Goal: Check status: Check status

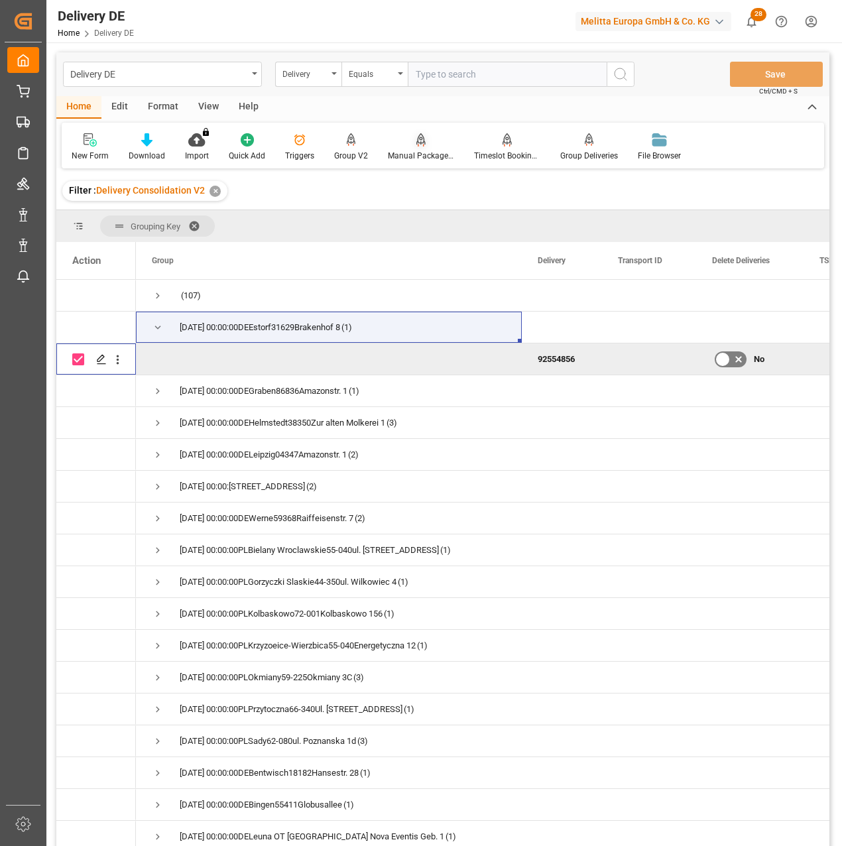
click at [418, 145] on icon at bounding box center [420, 139] width 9 height 13
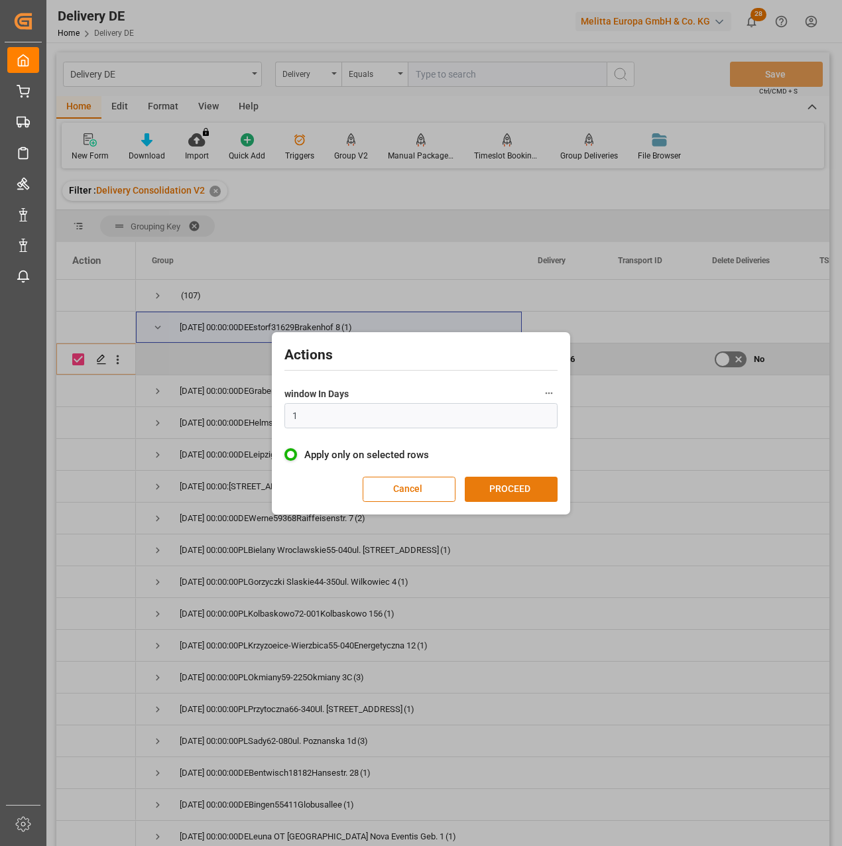
click at [511, 487] on button "PROCEED" at bounding box center [511, 489] width 93 height 25
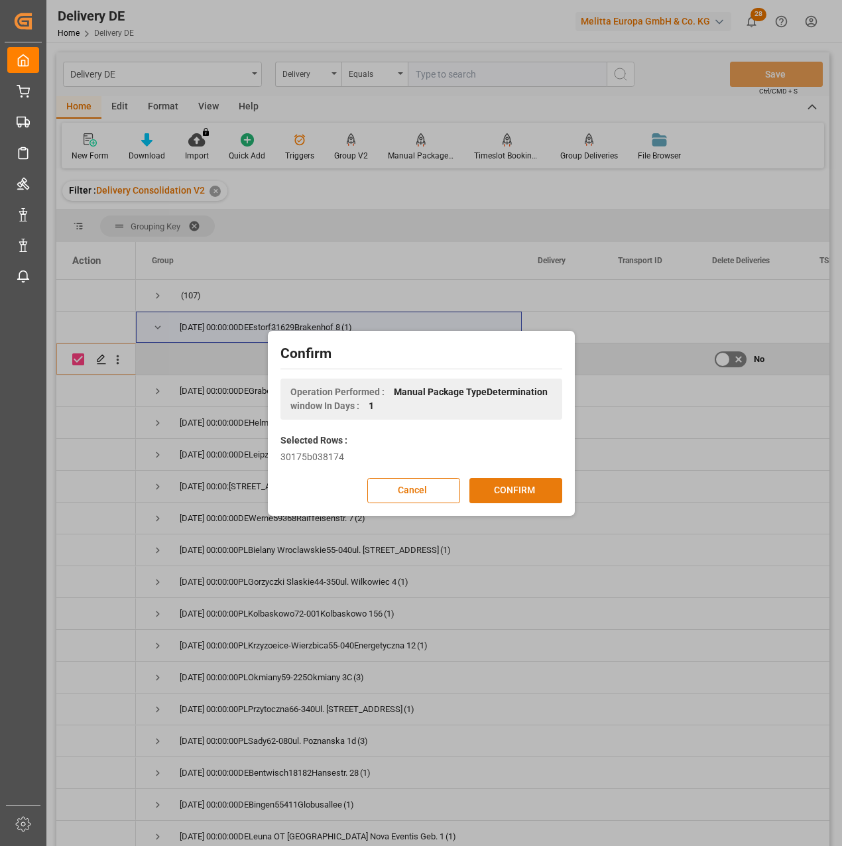
click at [524, 488] on button "CONFIRM" at bounding box center [515, 490] width 93 height 25
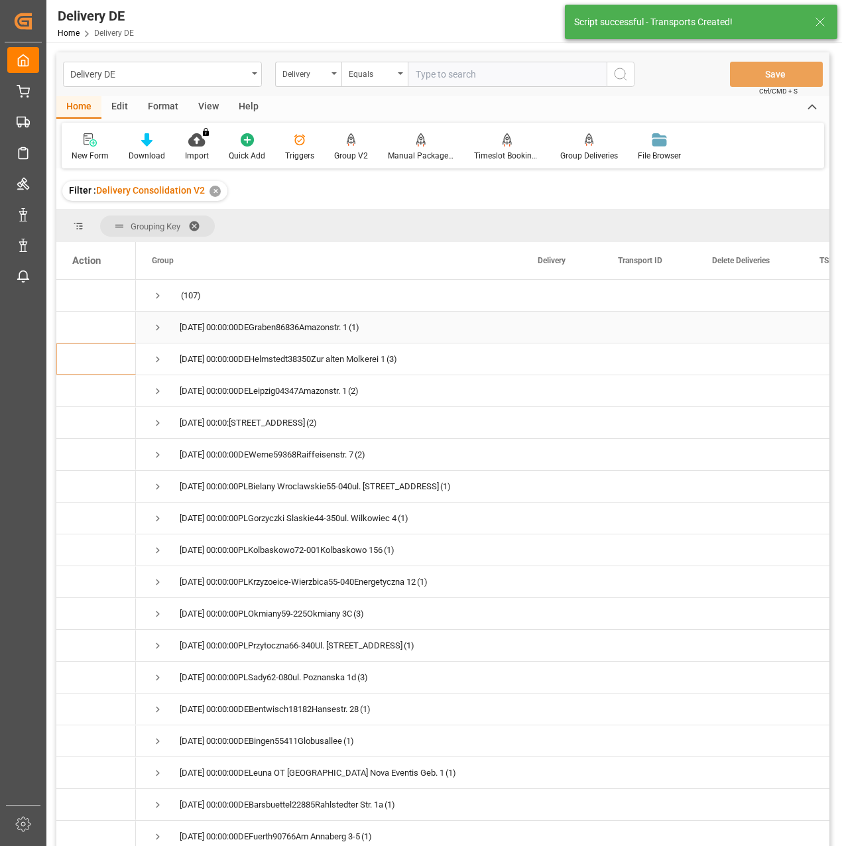
click at [156, 328] on span "Press SPACE to select this row." at bounding box center [158, 328] width 12 height 12
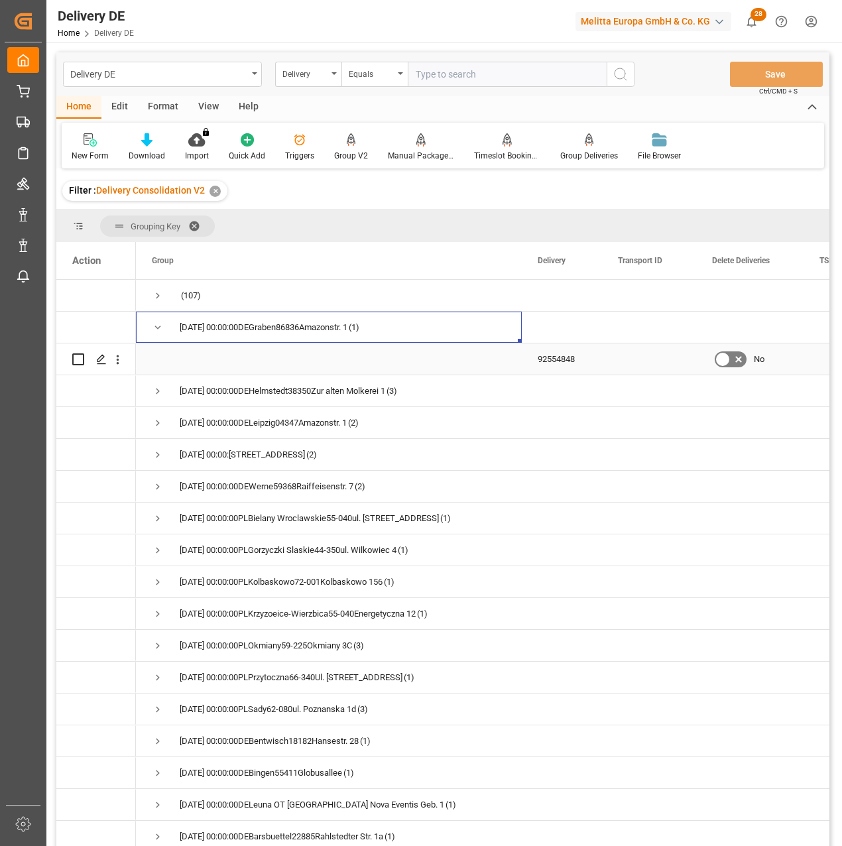
click at [76, 359] on input "Press Space to toggle row selection (unchecked)" at bounding box center [78, 359] width 12 height 12
checkbox input "true"
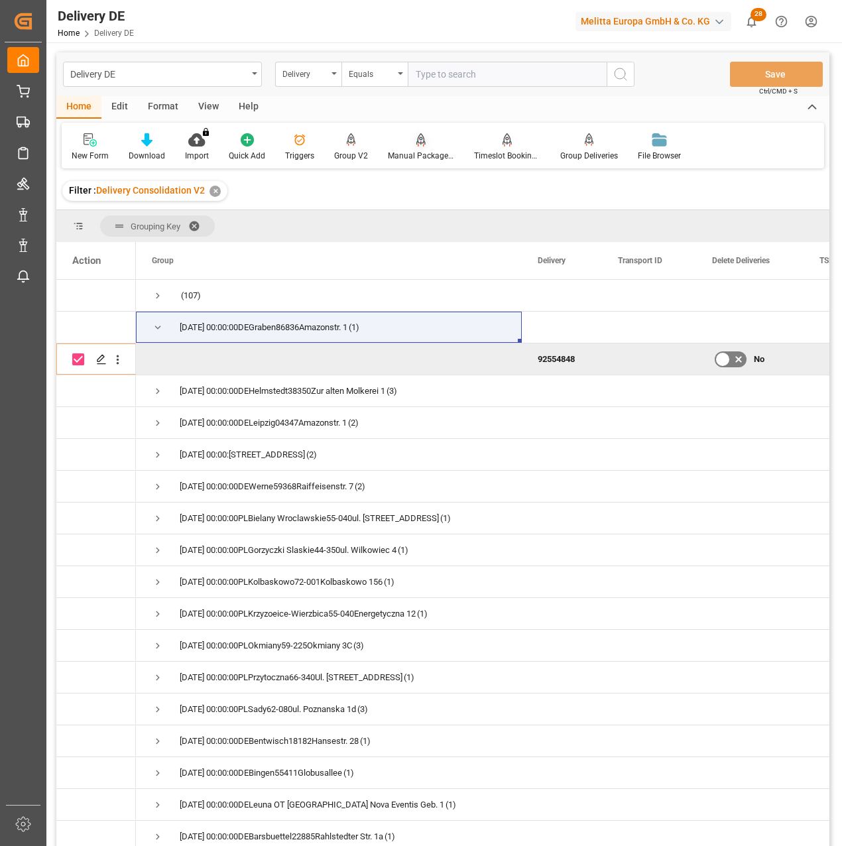
click at [421, 145] on icon at bounding box center [420, 139] width 9 height 13
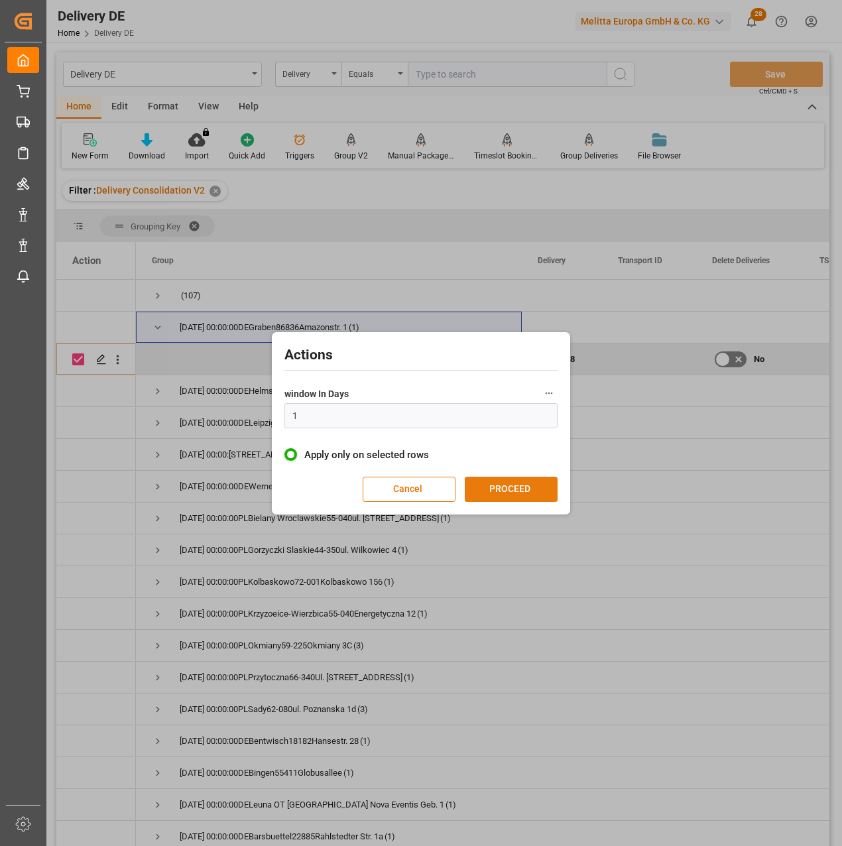
click at [525, 494] on button "PROCEED" at bounding box center [511, 489] width 93 height 25
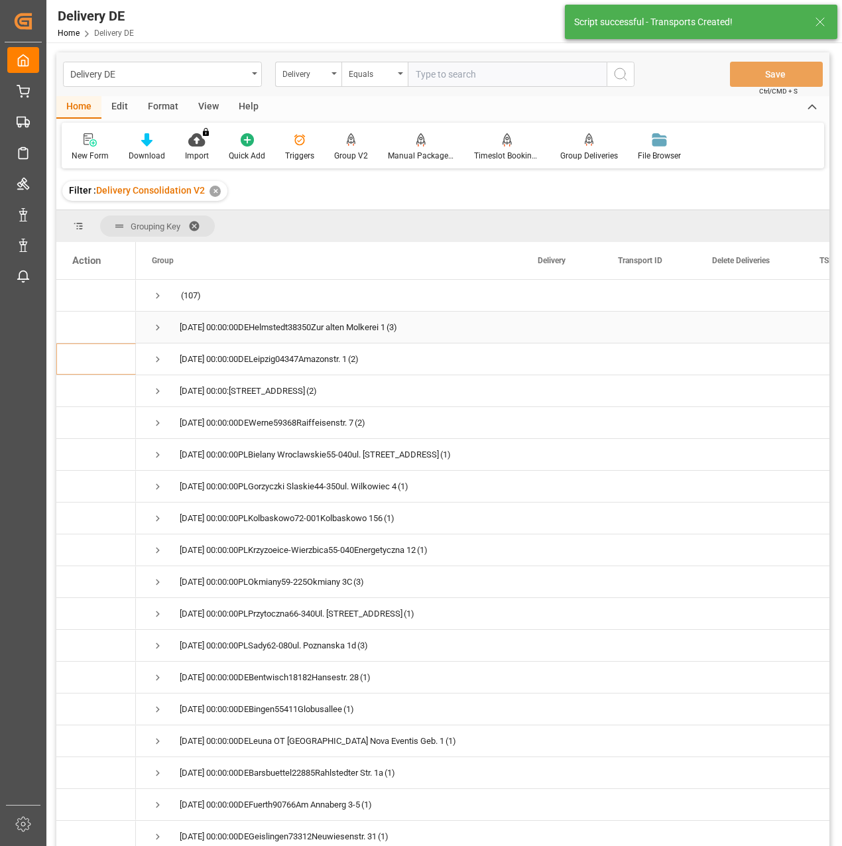
click at [154, 328] on span "Press SPACE to select this row." at bounding box center [158, 328] width 12 height 12
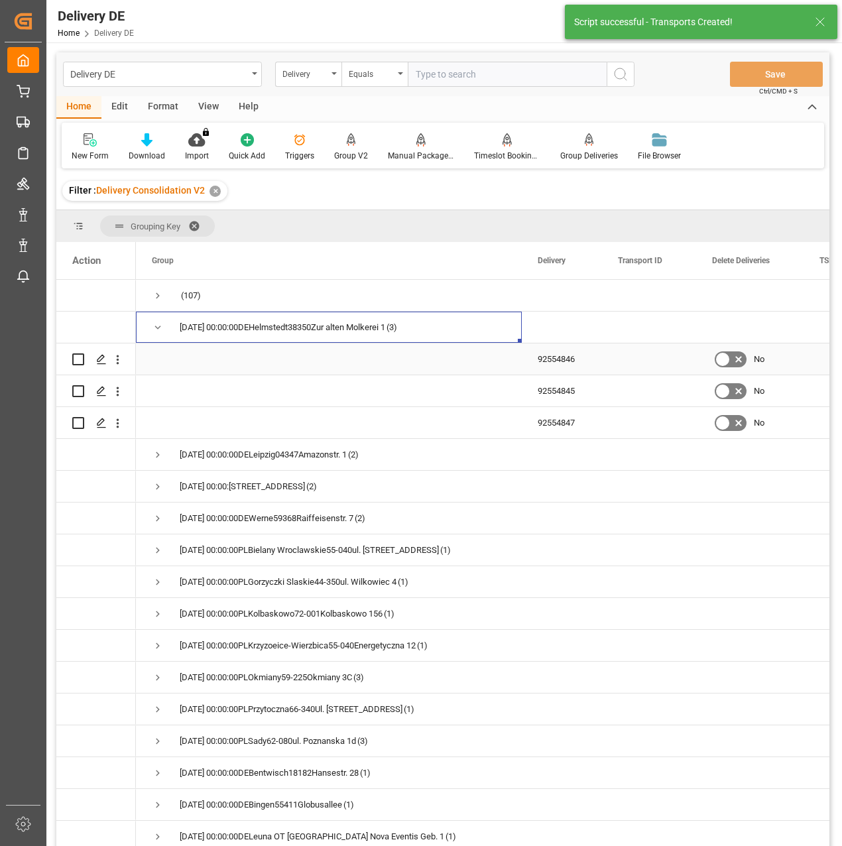
click at [79, 361] on input "Press Space to toggle row selection (unchecked)" at bounding box center [78, 359] width 12 height 12
checkbox input "true"
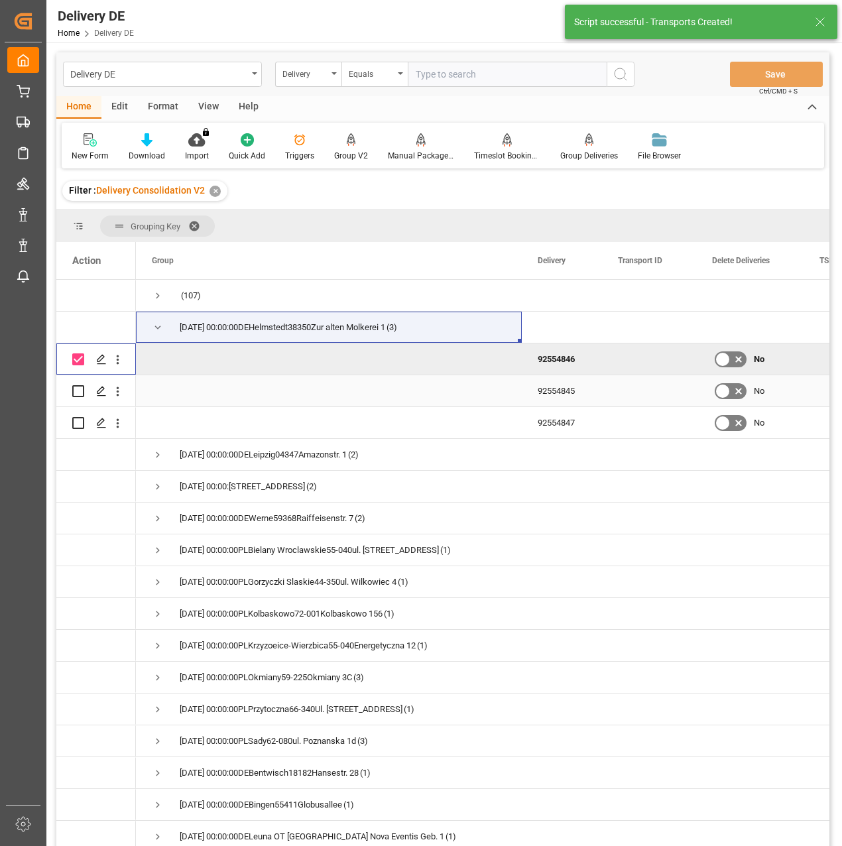
click at [79, 385] on input "Press Space to toggle row selection (unchecked)" at bounding box center [78, 391] width 12 height 12
checkbox input "true"
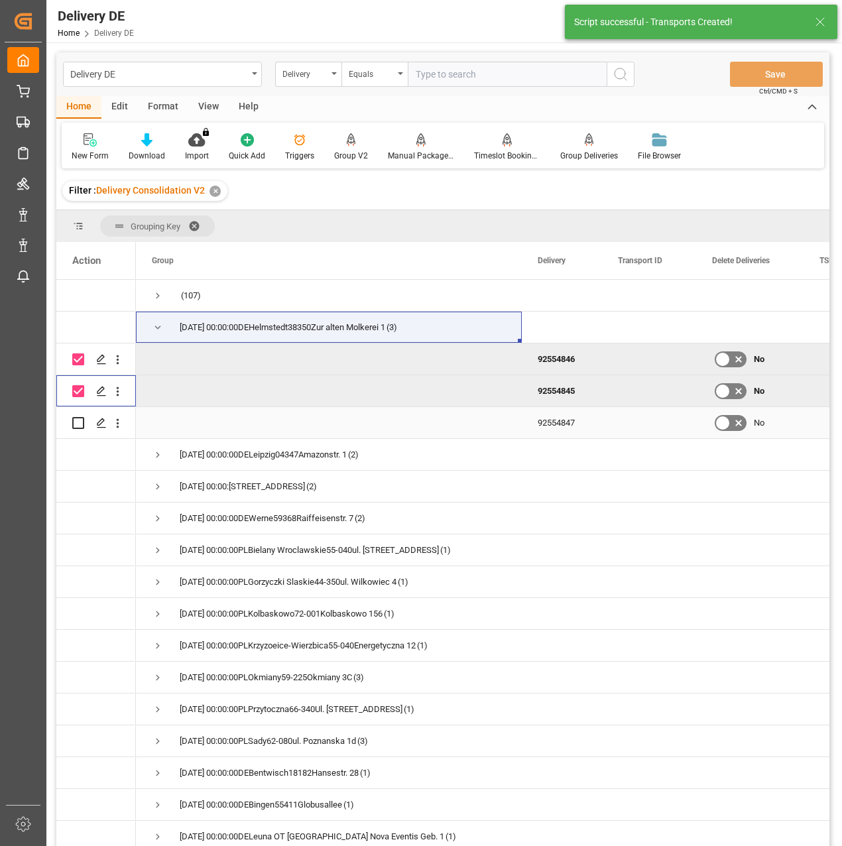
click at [80, 428] on input "Press Space to toggle row selection (unchecked)" at bounding box center [78, 423] width 12 height 12
checkbox input "true"
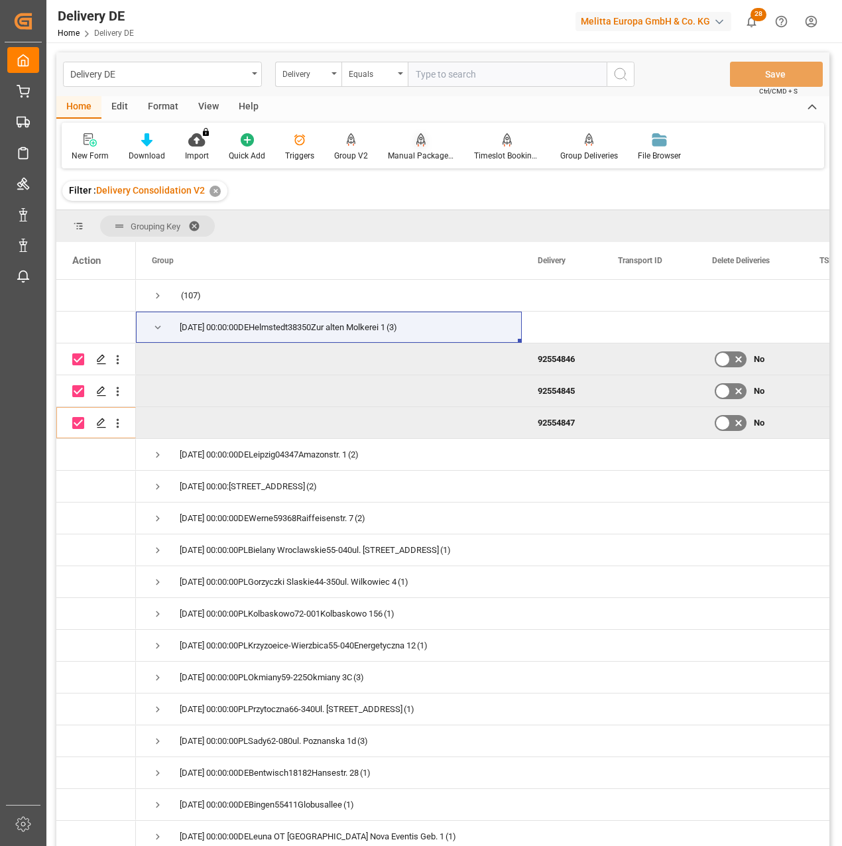
click at [419, 149] on div "Manual Package TypeDetermination" at bounding box center [421, 147] width 86 height 29
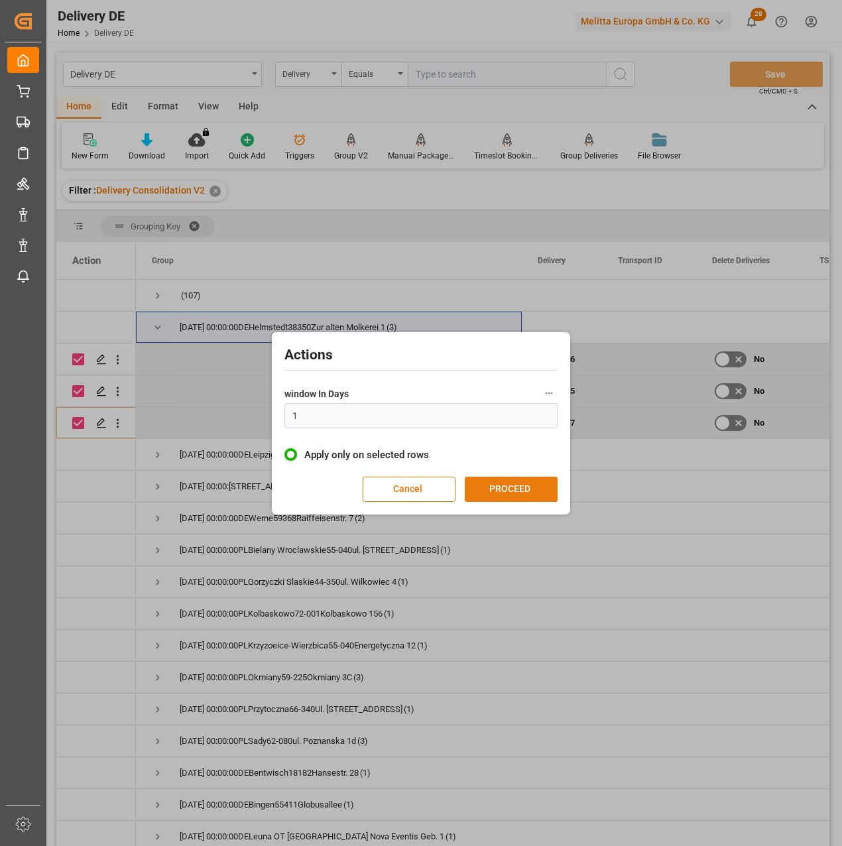
click at [522, 488] on button "PROCEED" at bounding box center [511, 489] width 93 height 25
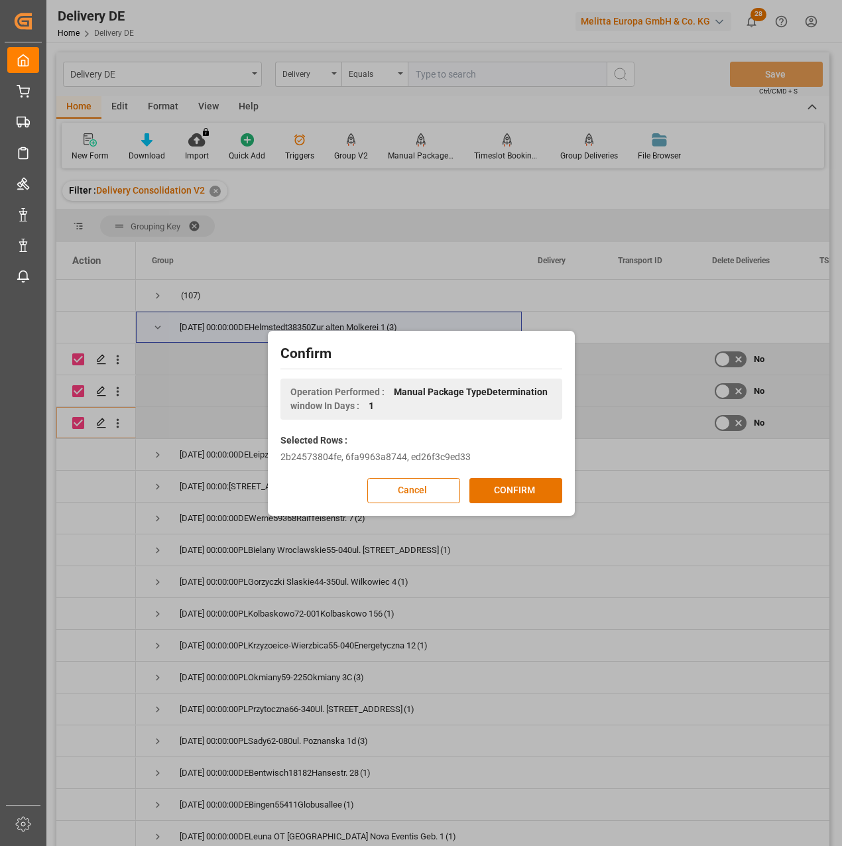
click at [522, 488] on button "CONFIRM" at bounding box center [515, 490] width 93 height 25
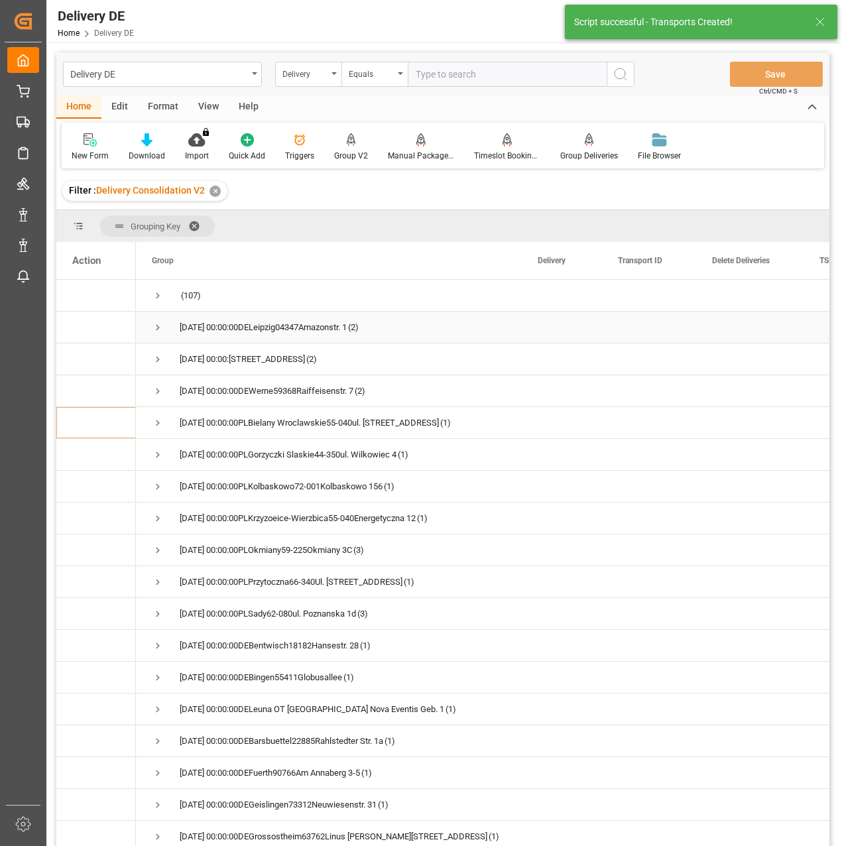
click at [160, 329] on span "Press SPACE to select this row." at bounding box center [158, 328] width 12 height 12
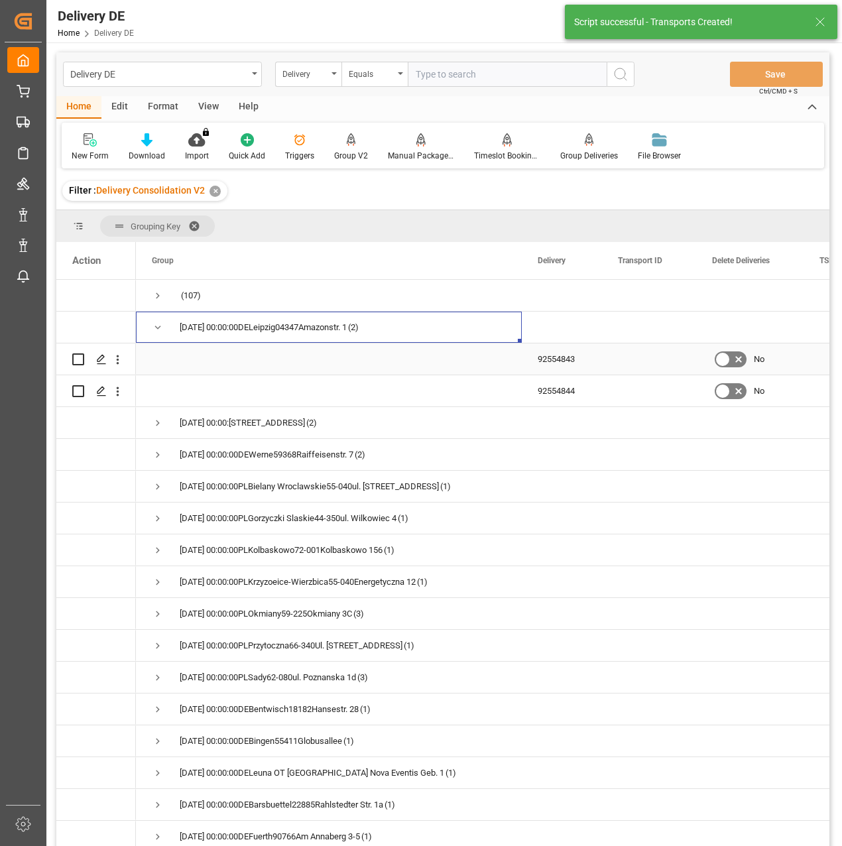
click at [80, 359] on input "Press Space to toggle row selection (unchecked)" at bounding box center [78, 359] width 12 height 12
checkbox input "true"
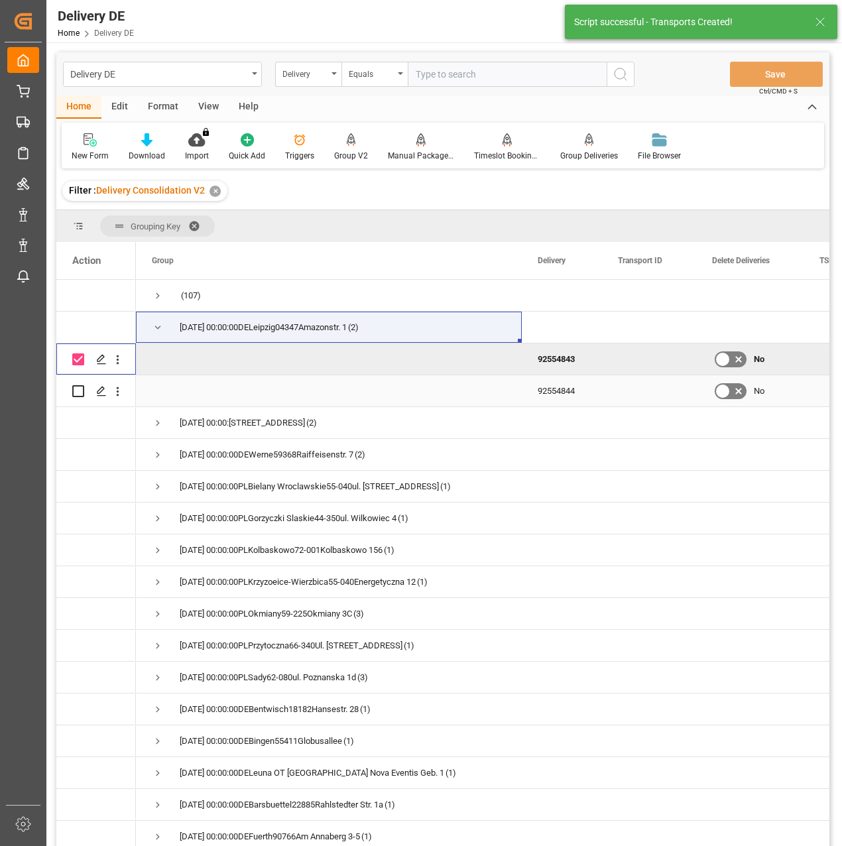
click at [80, 390] on input "Press Space to toggle row selection (unchecked)" at bounding box center [78, 391] width 12 height 12
checkbox input "true"
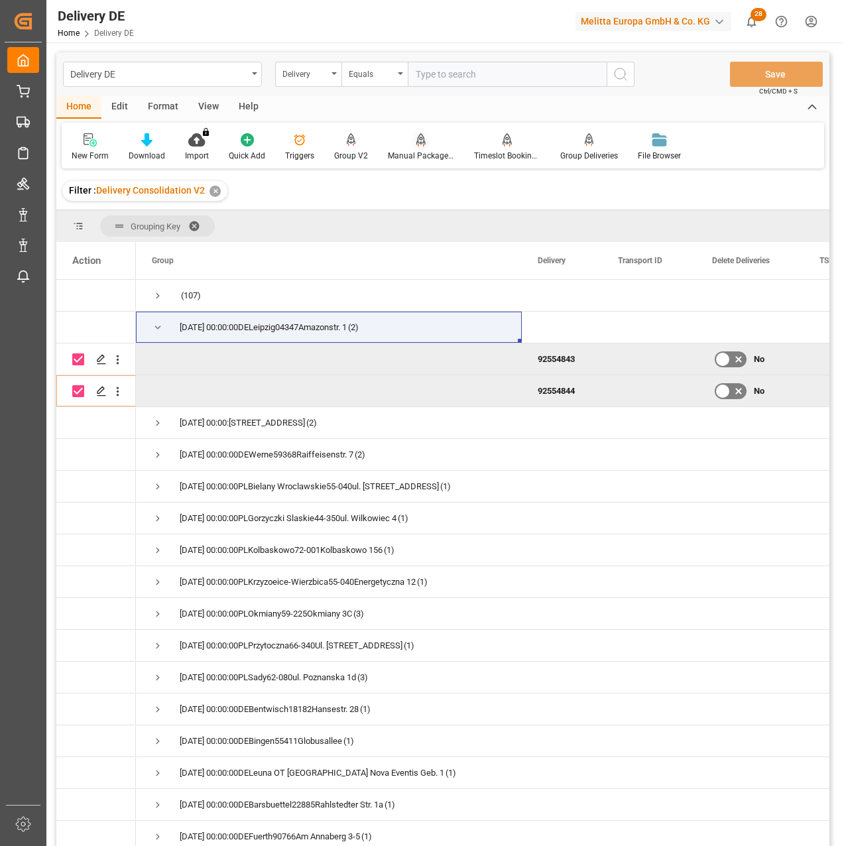
click at [432, 143] on div at bounding box center [421, 140] width 66 height 14
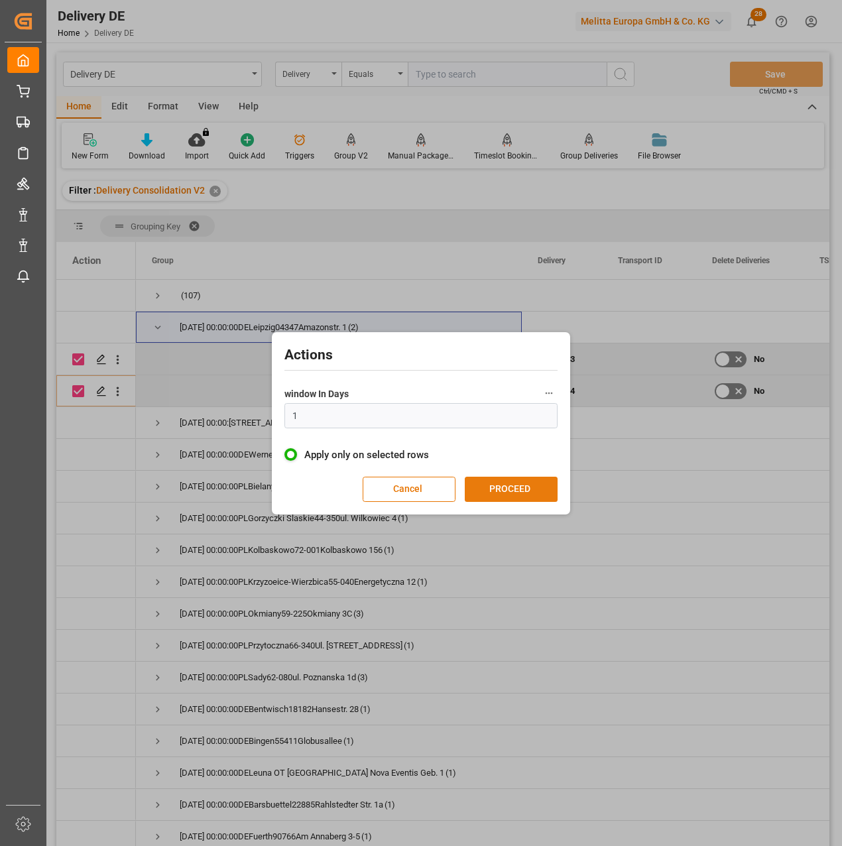
click at [530, 487] on button "PROCEED" at bounding box center [511, 489] width 93 height 25
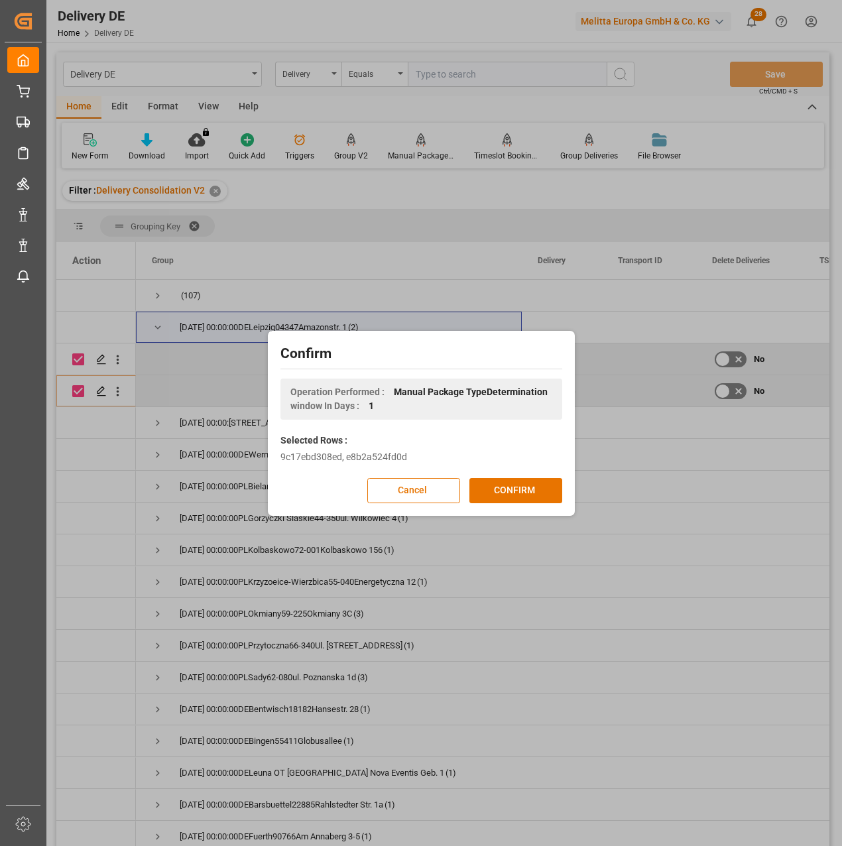
click at [530, 487] on button "CONFIRM" at bounding box center [515, 490] width 93 height 25
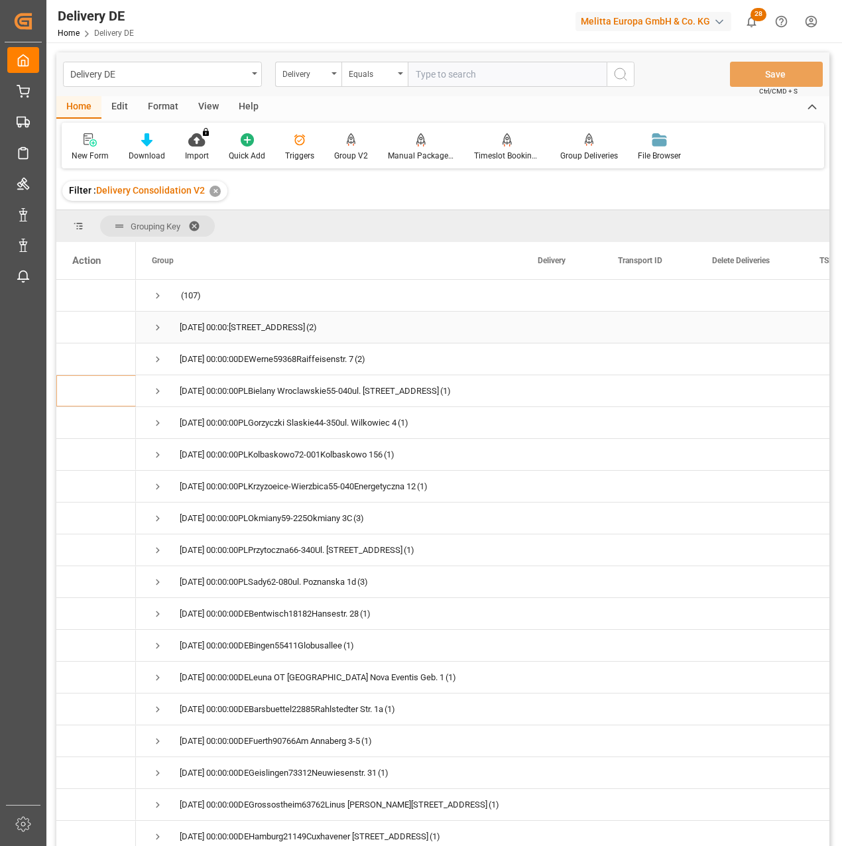
click at [152, 324] on span "Press SPACE to select this row." at bounding box center [158, 328] width 12 height 12
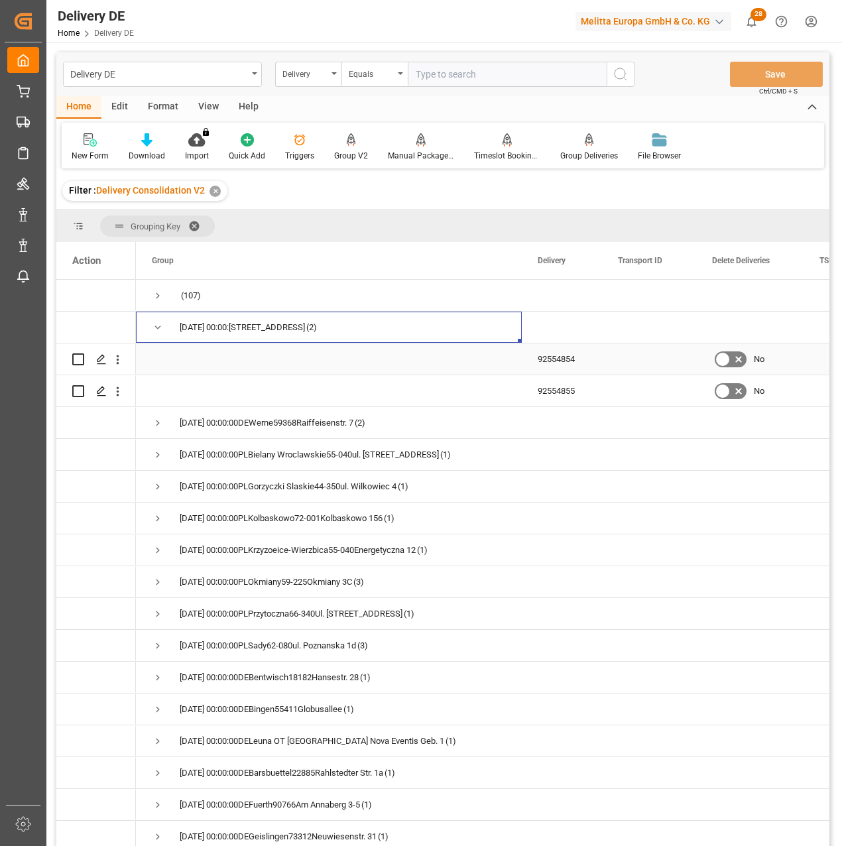
click at [78, 359] on input "Press Space to toggle row selection (unchecked)" at bounding box center [78, 359] width 12 height 12
checkbox input "true"
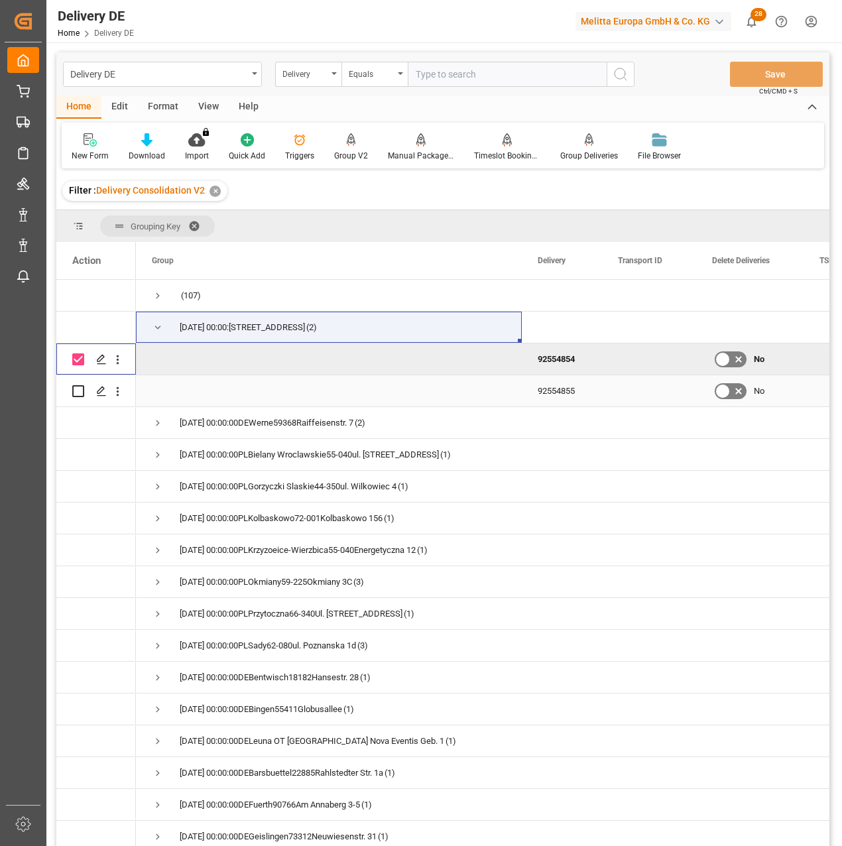
click at [81, 394] on input "Press Space to toggle row selection (unchecked)" at bounding box center [78, 391] width 12 height 12
checkbox input "true"
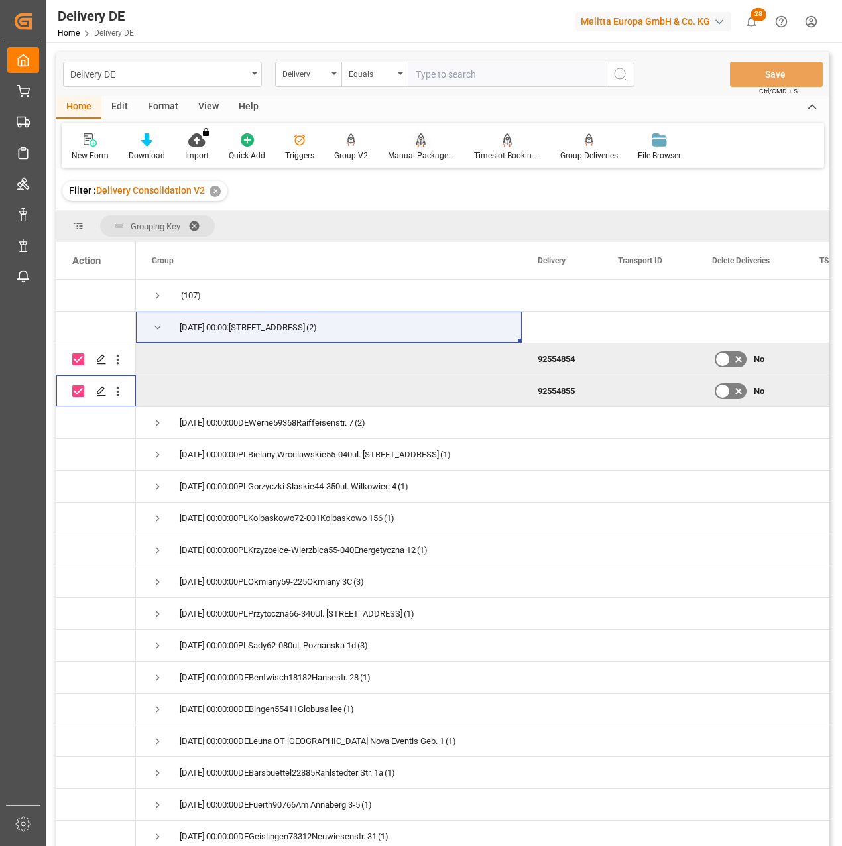
click at [426, 152] on div "Manual Package TypeDetermination" at bounding box center [421, 156] width 66 height 12
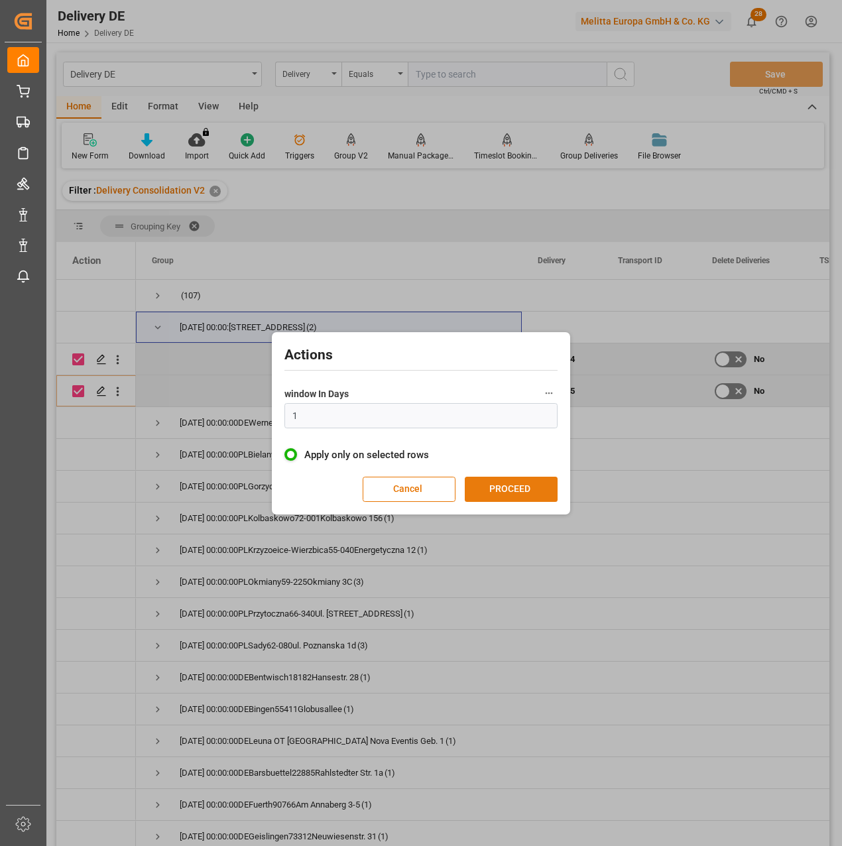
click at [520, 482] on button "PROCEED" at bounding box center [511, 489] width 93 height 25
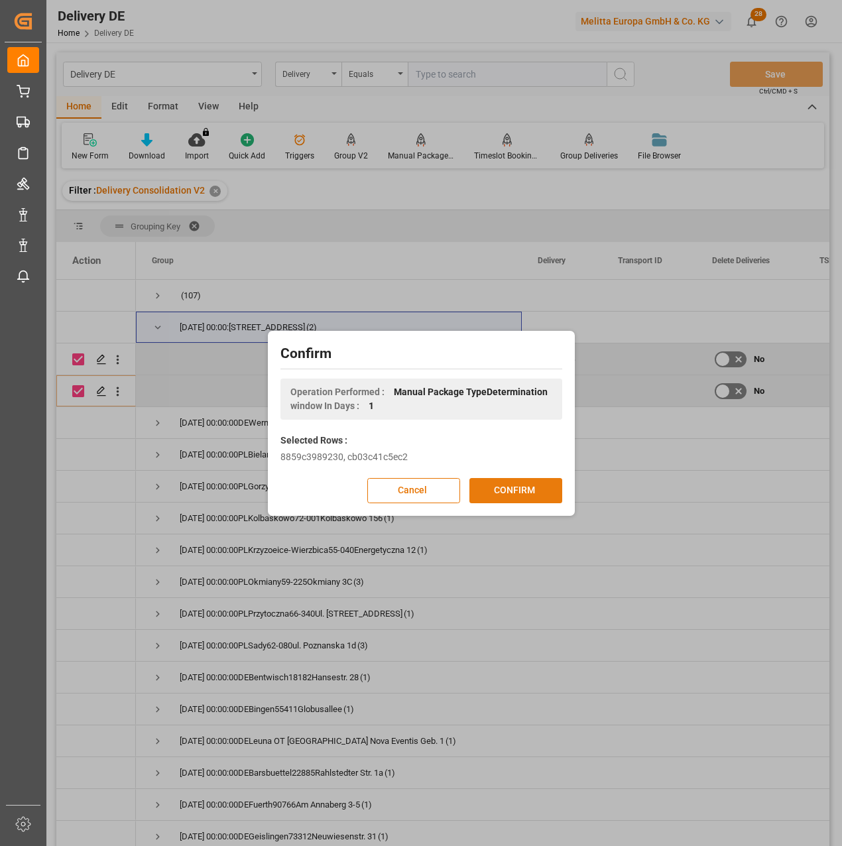
click at [527, 496] on button "CONFIRM" at bounding box center [515, 490] width 93 height 25
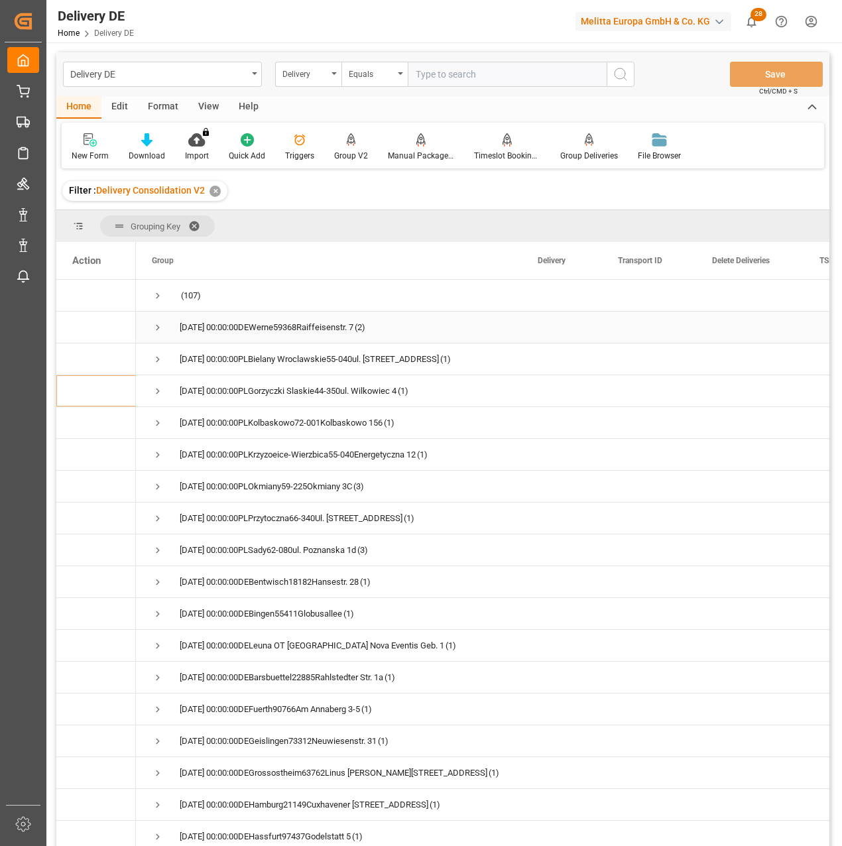
click at [154, 325] on span "Press SPACE to select this row." at bounding box center [158, 328] width 12 height 12
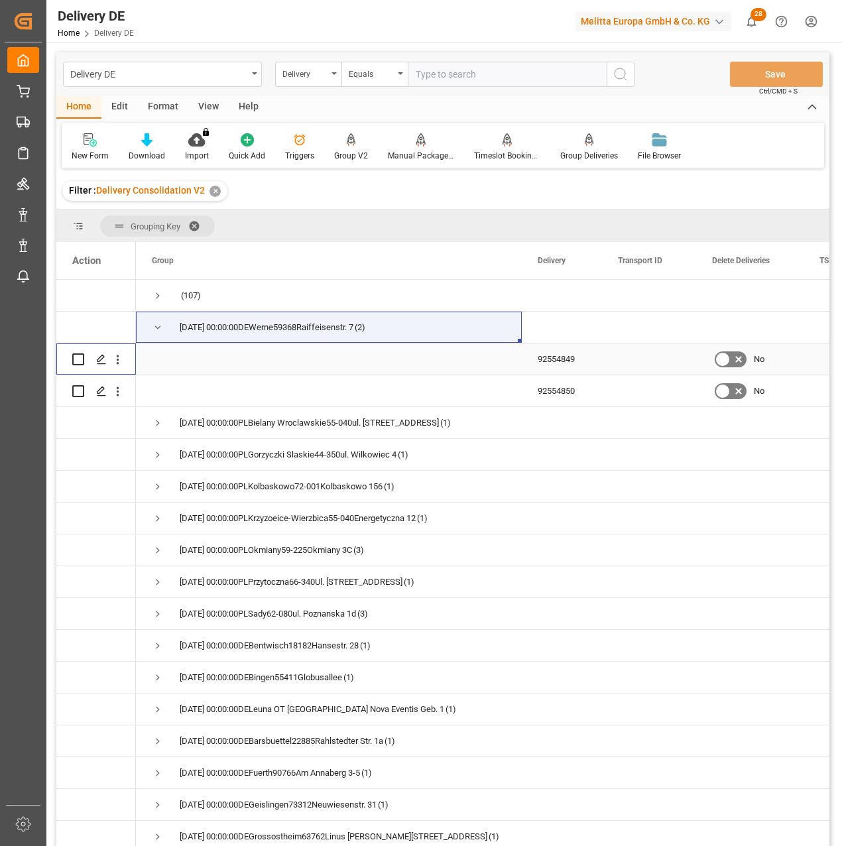
click at [79, 359] on input "Press Space to toggle row selection (unchecked)" at bounding box center [78, 359] width 12 height 12
checkbox input "true"
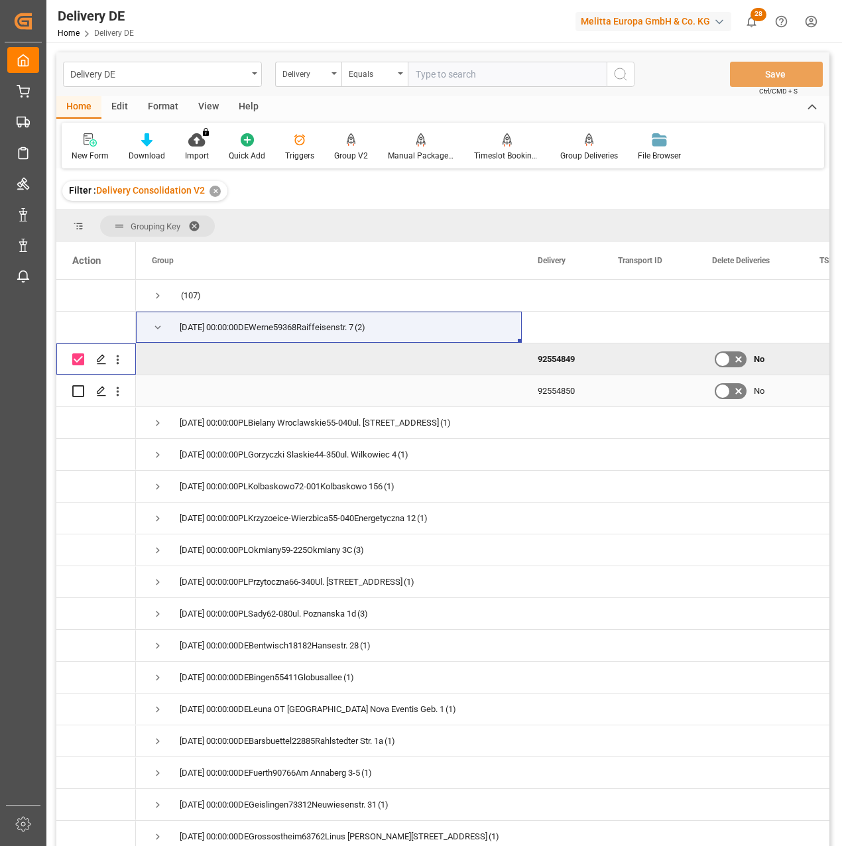
click at [79, 393] on input "Press Space to toggle row selection (unchecked)" at bounding box center [78, 391] width 12 height 12
checkbox input "true"
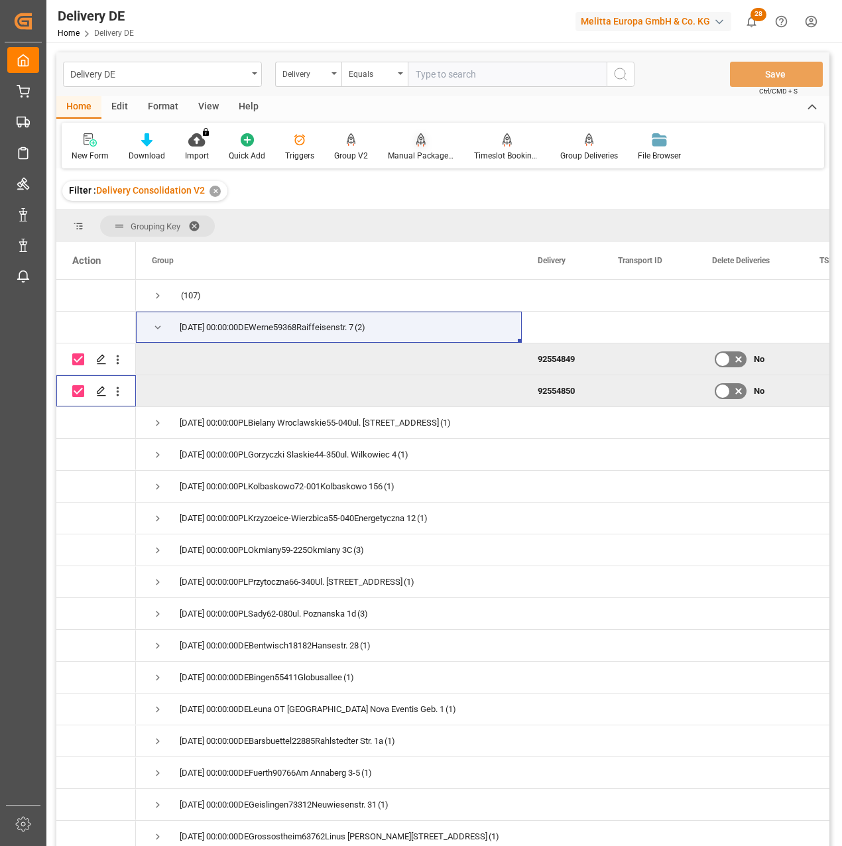
click at [414, 149] on div "Manual Package TypeDetermination" at bounding box center [421, 147] width 86 height 29
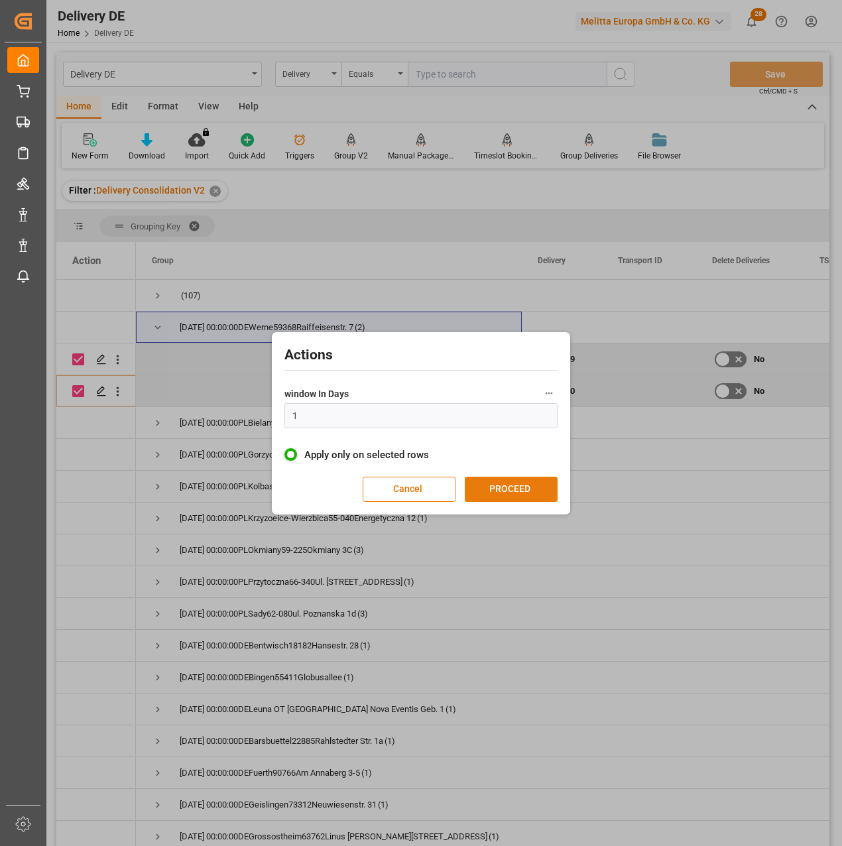
click at [510, 487] on button "PROCEED" at bounding box center [511, 489] width 93 height 25
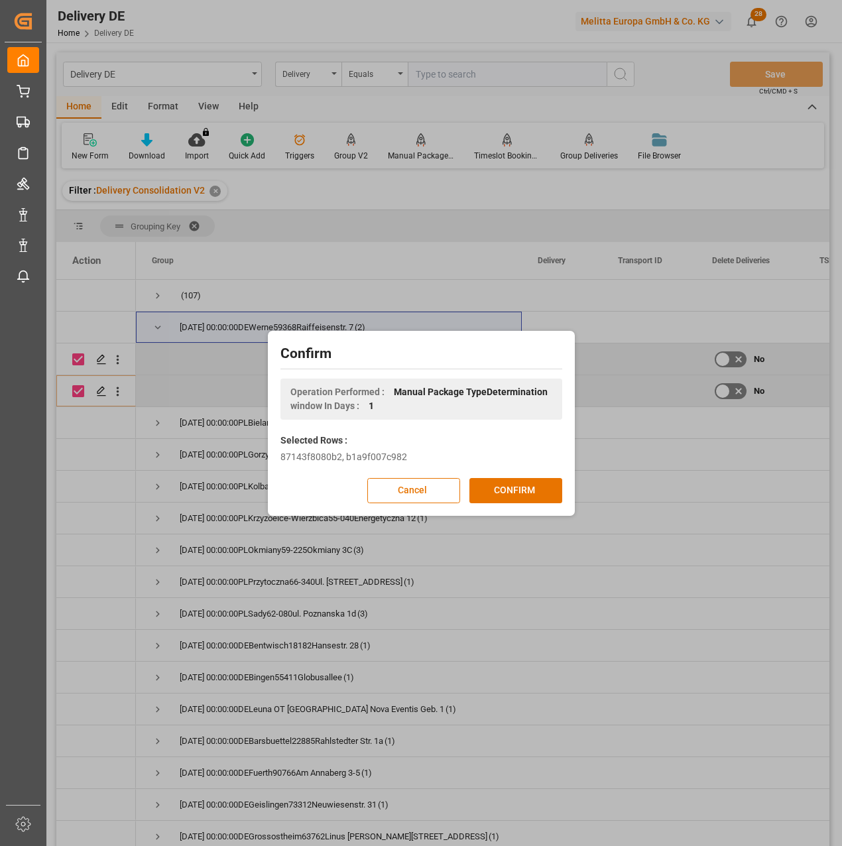
click at [517, 487] on button "CONFIRM" at bounding box center [515, 490] width 93 height 25
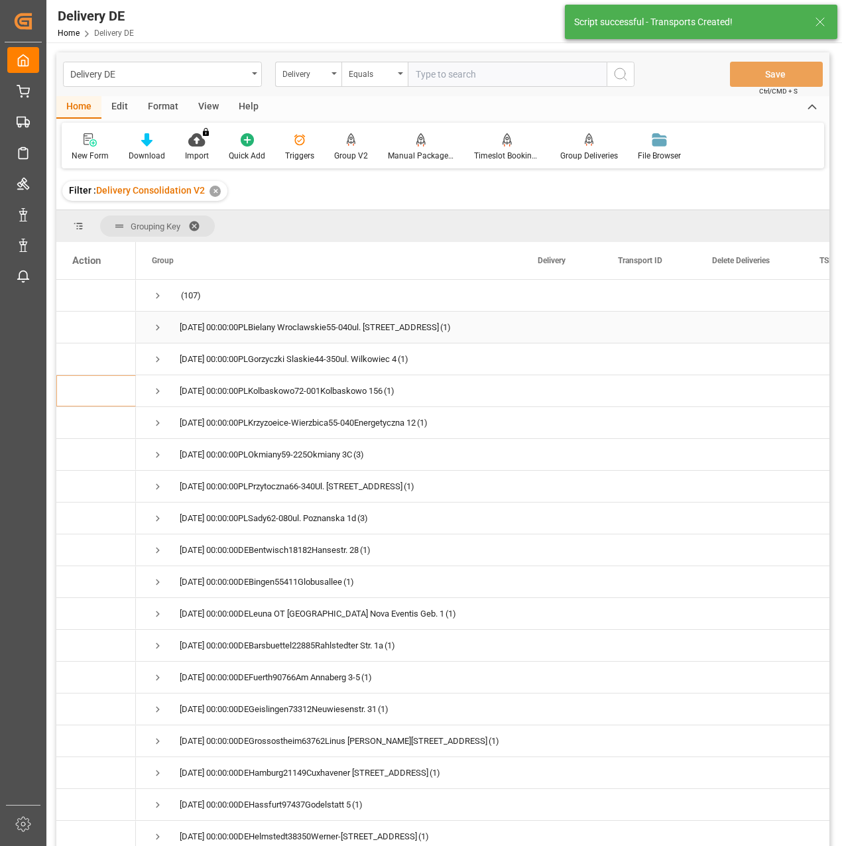
click at [154, 326] on span "Press SPACE to select this row." at bounding box center [158, 328] width 12 height 12
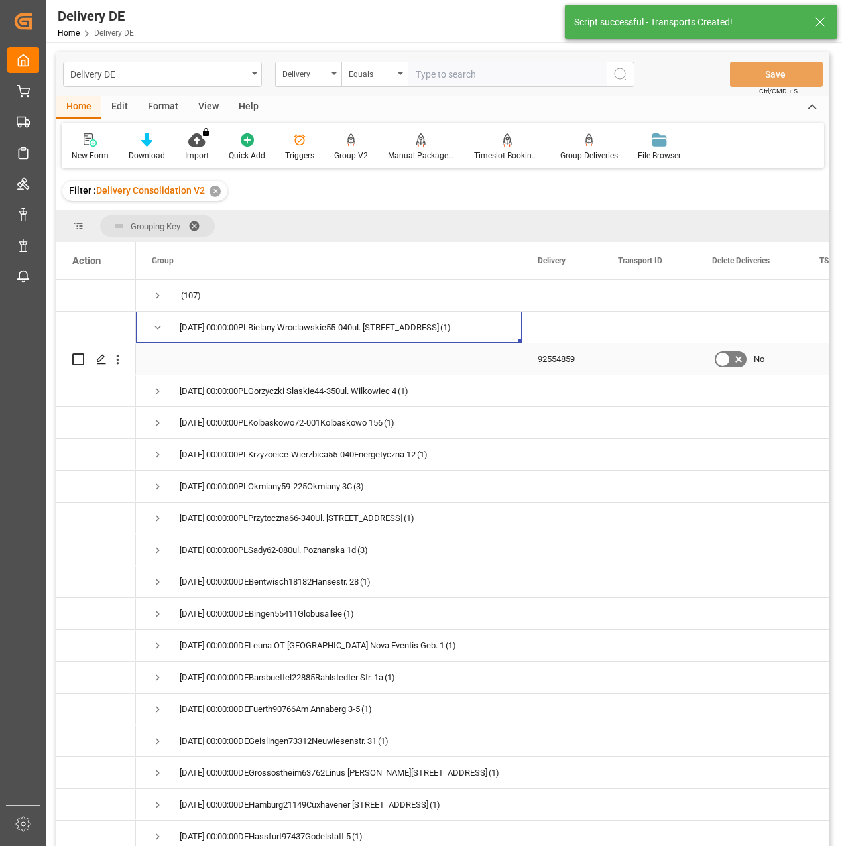
click at [80, 362] on input "Press Space to toggle row selection (unchecked)" at bounding box center [78, 359] width 12 height 12
checkbox input "true"
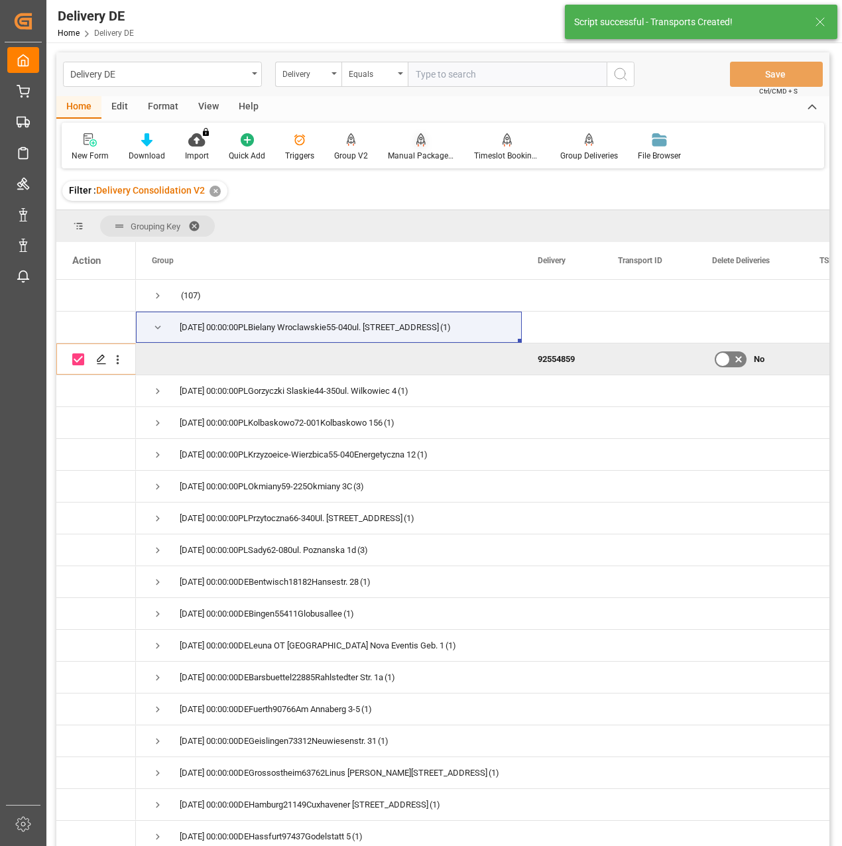
click at [417, 145] on icon at bounding box center [420, 139] width 9 height 13
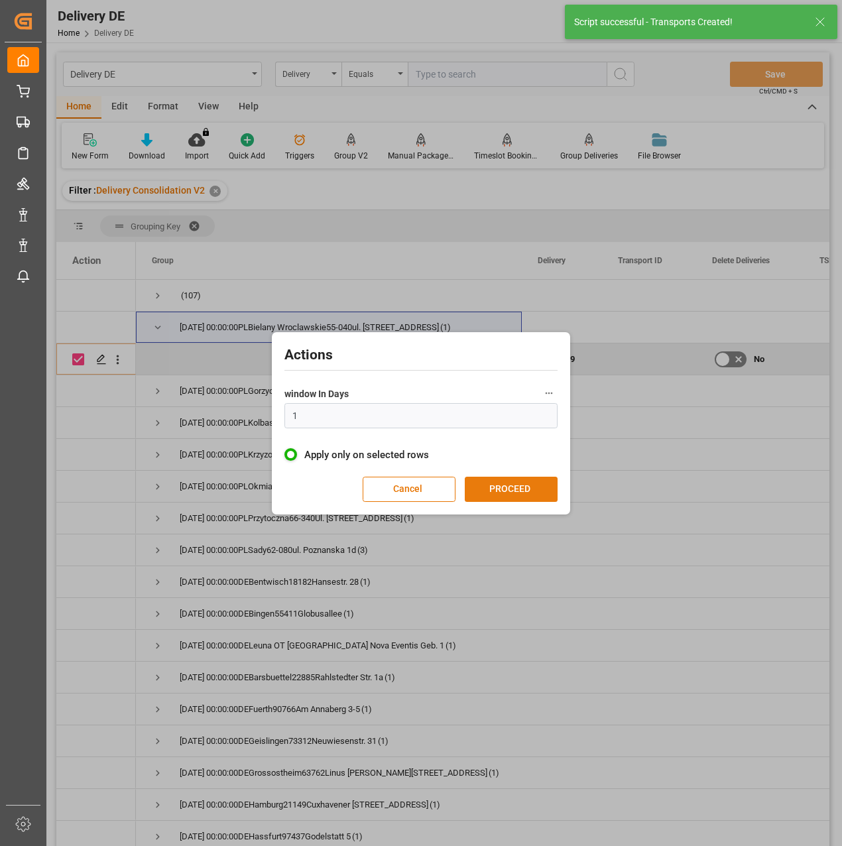
click at [503, 497] on button "PROCEED" at bounding box center [511, 489] width 93 height 25
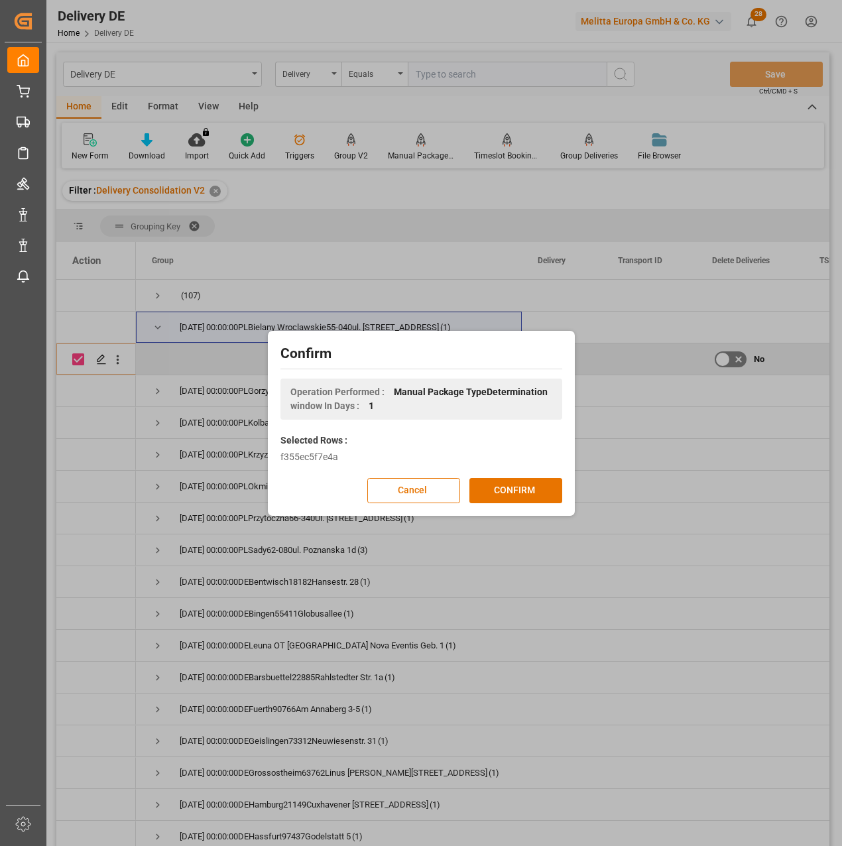
click at [509, 493] on button "CONFIRM" at bounding box center [515, 490] width 93 height 25
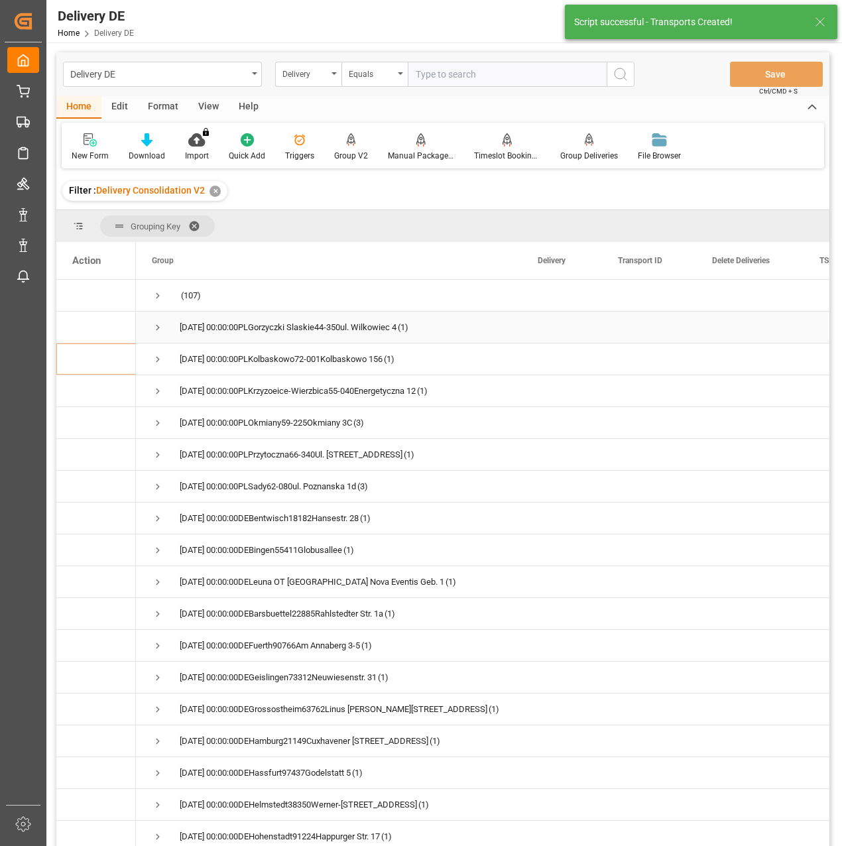
click at [154, 330] on span "Press SPACE to select this row." at bounding box center [158, 328] width 12 height 12
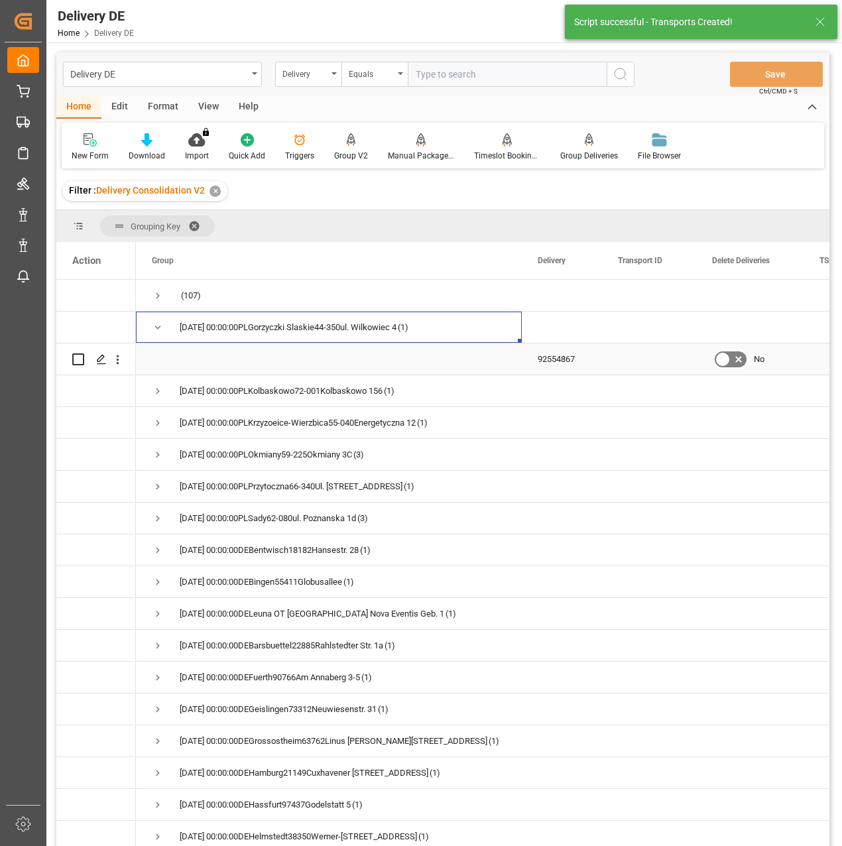
click at [78, 359] on input "Press Space to toggle row selection (unchecked)" at bounding box center [78, 359] width 12 height 12
checkbox input "true"
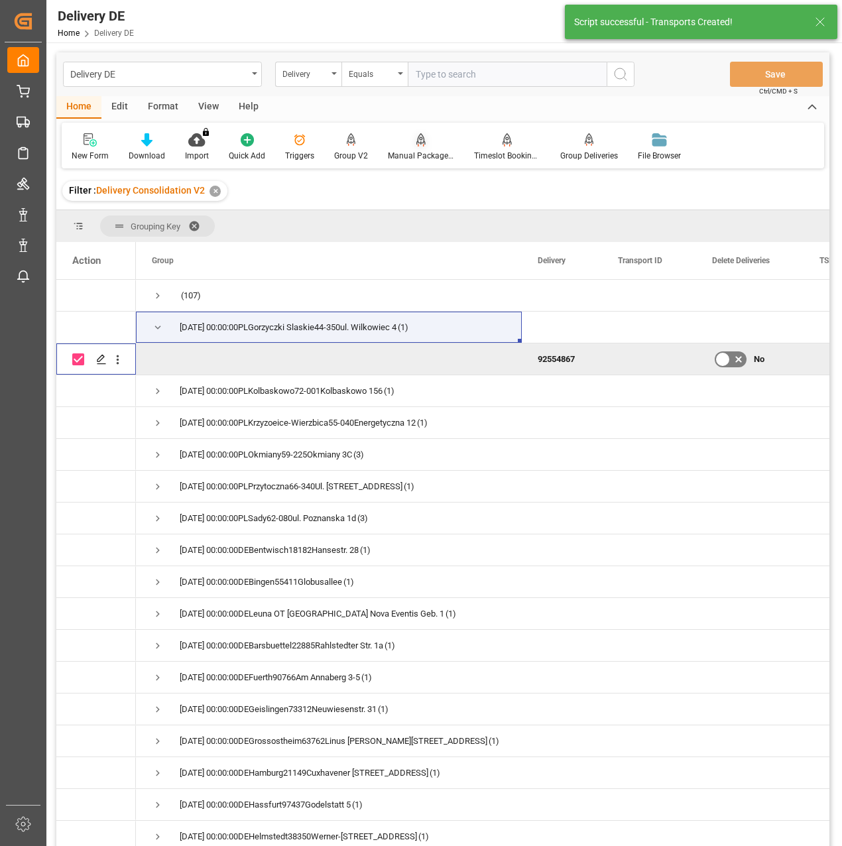
click at [408, 158] on div "Manual Package TypeDetermination" at bounding box center [421, 156] width 66 height 12
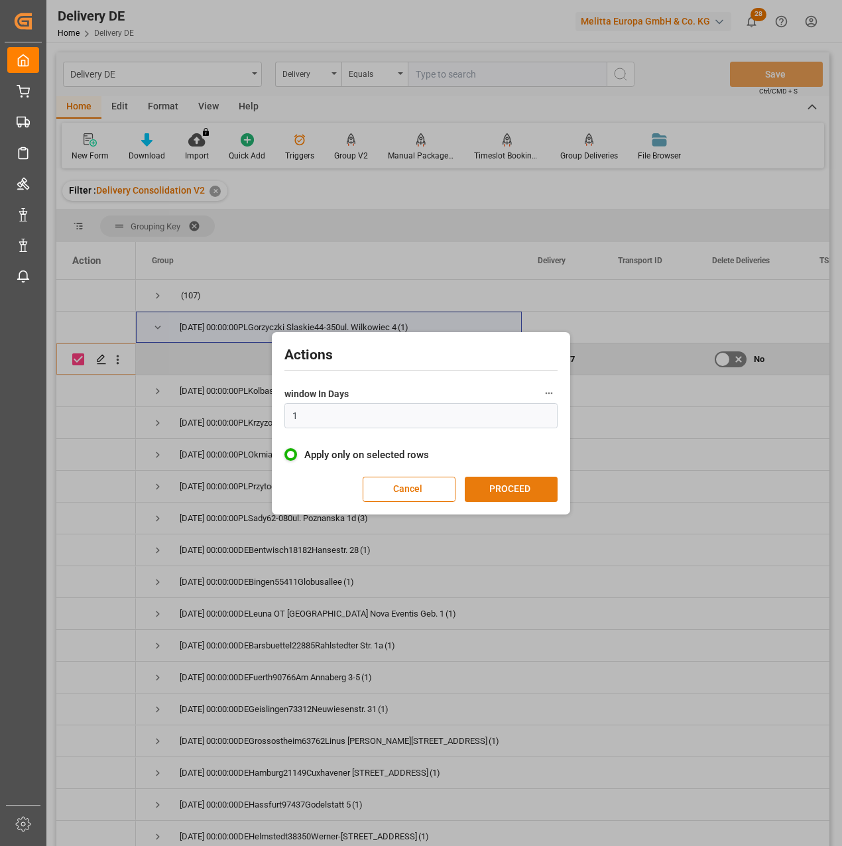
click at [530, 489] on button "PROCEED" at bounding box center [511, 489] width 93 height 25
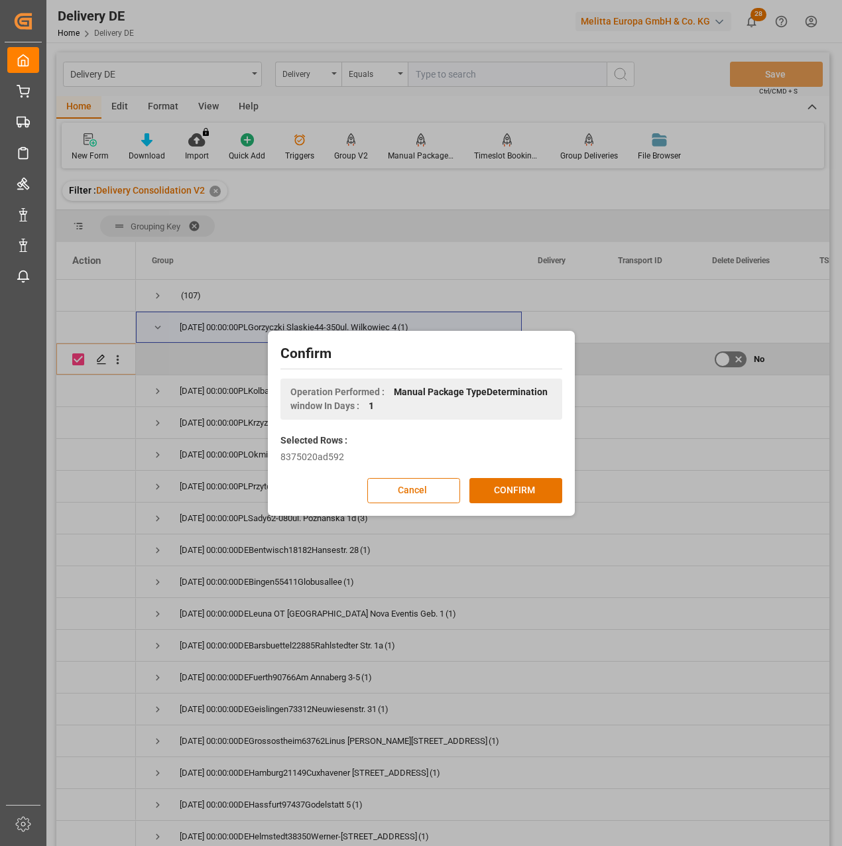
click at [530, 489] on button "CONFIRM" at bounding box center [515, 490] width 93 height 25
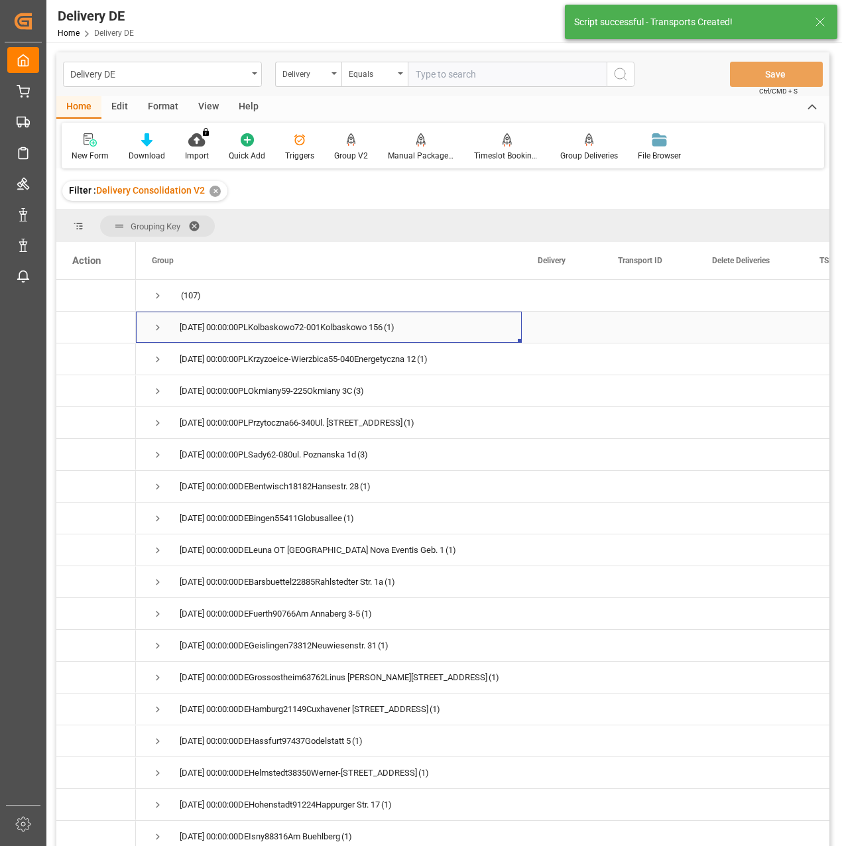
click at [154, 328] on span "Press SPACE to select this row." at bounding box center [158, 328] width 12 height 12
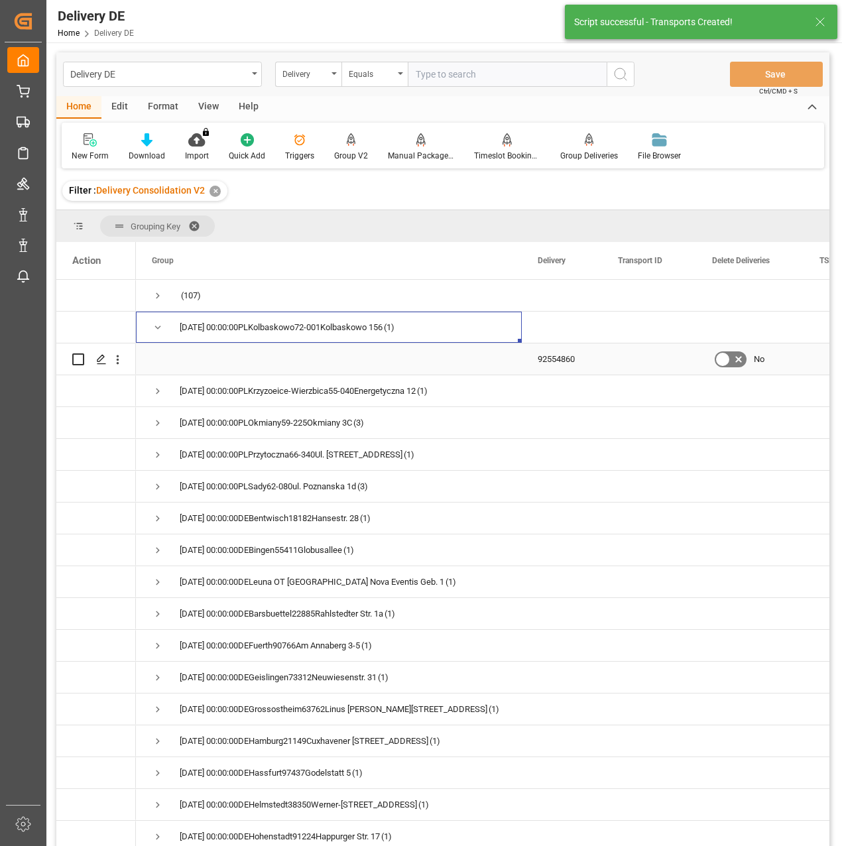
click at [74, 360] on input "Press Space to toggle row selection (unchecked)" at bounding box center [78, 359] width 12 height 12
checkbox input "true"
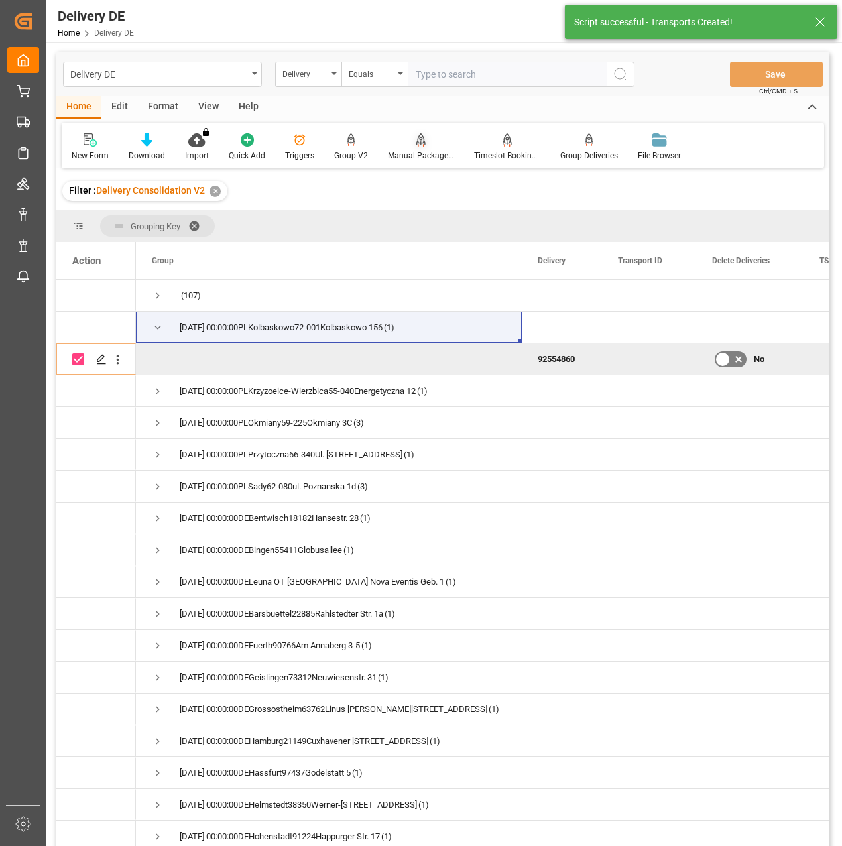
click at [421, 148] on div "Manual Package TypeDetermination" at bounding box center [421, 147] width 86 height 29
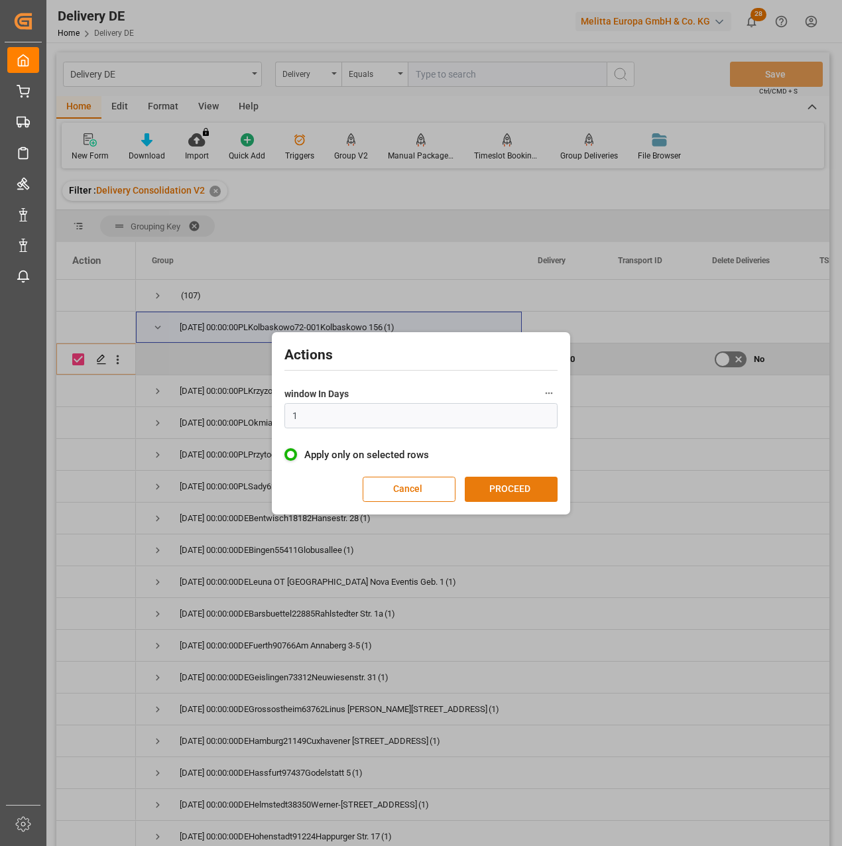
click at [522, 481] on button "PROCEED" at bounding box center [511, 489] width 93 height 25
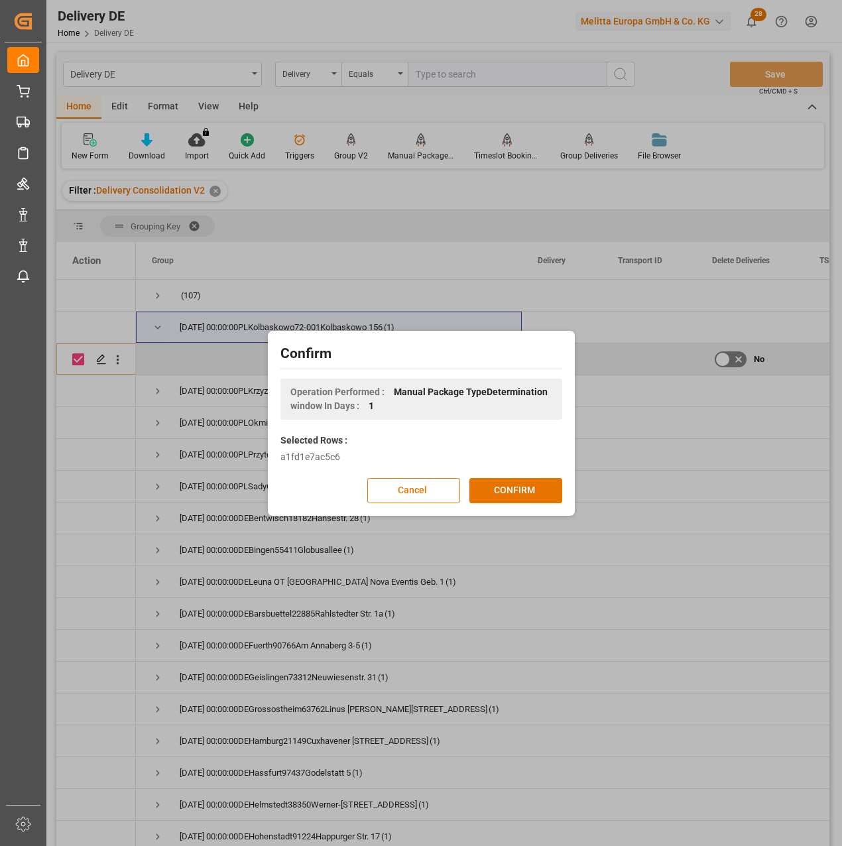
click at [522, 481] on button "CONFIRM" at bounding box center [515, 490] width 93 height 25
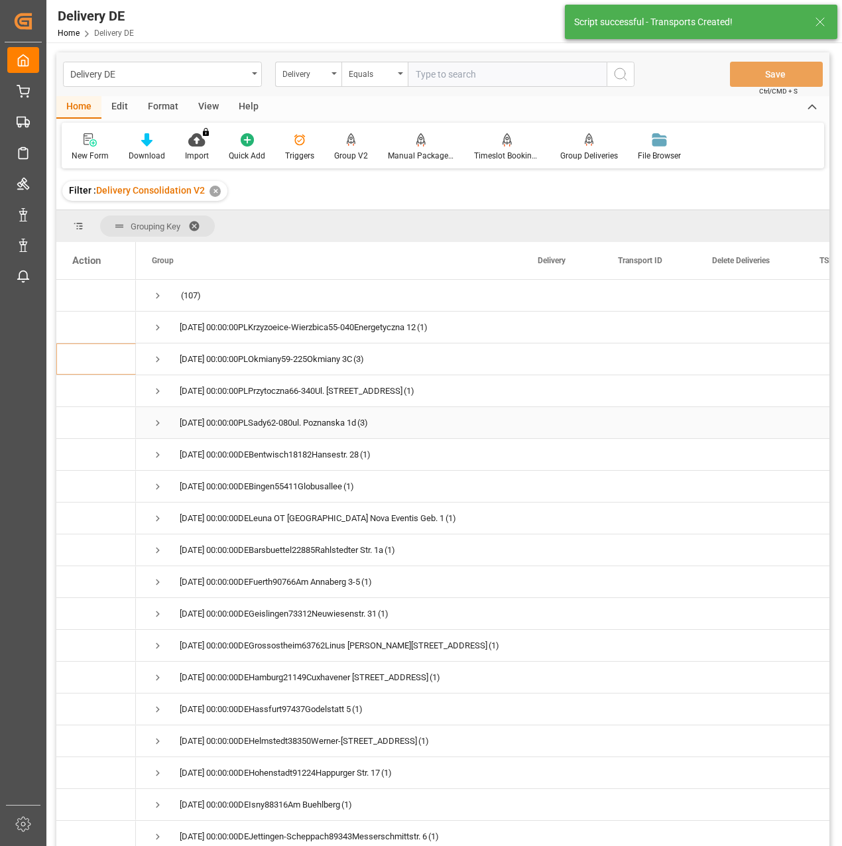
click at [157, 418] on span "Press SPACE to select this row." at bounding box center [158, 423] width 12 height 12
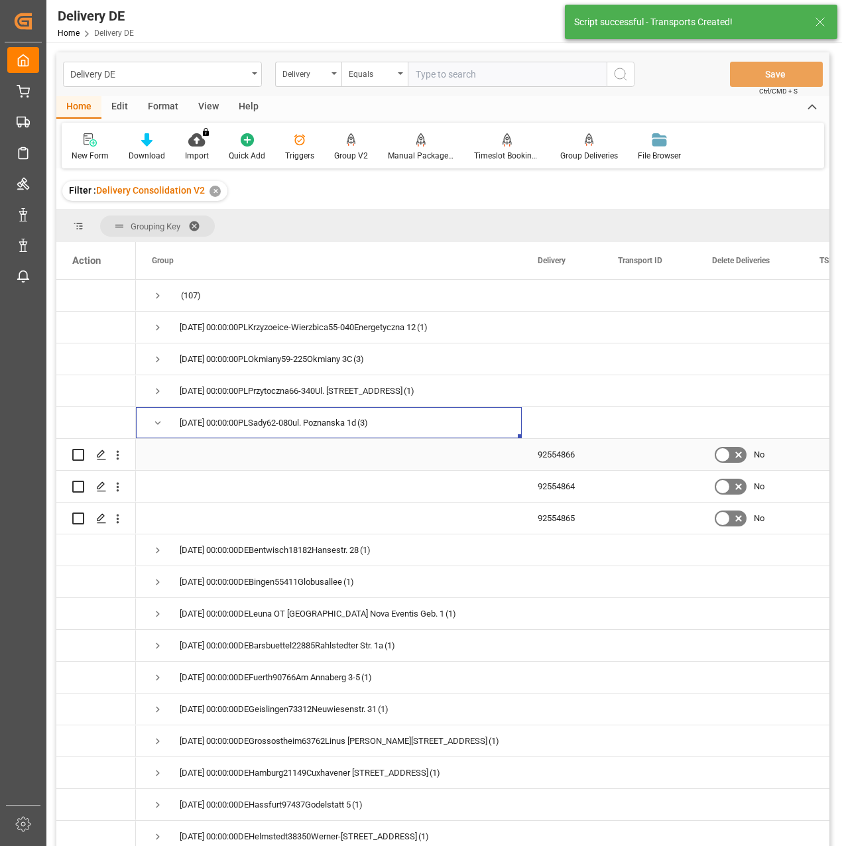
click at [72, 449] on div "Press SPACE to select this row." at bounding box center [96, 454] width 80 height 31
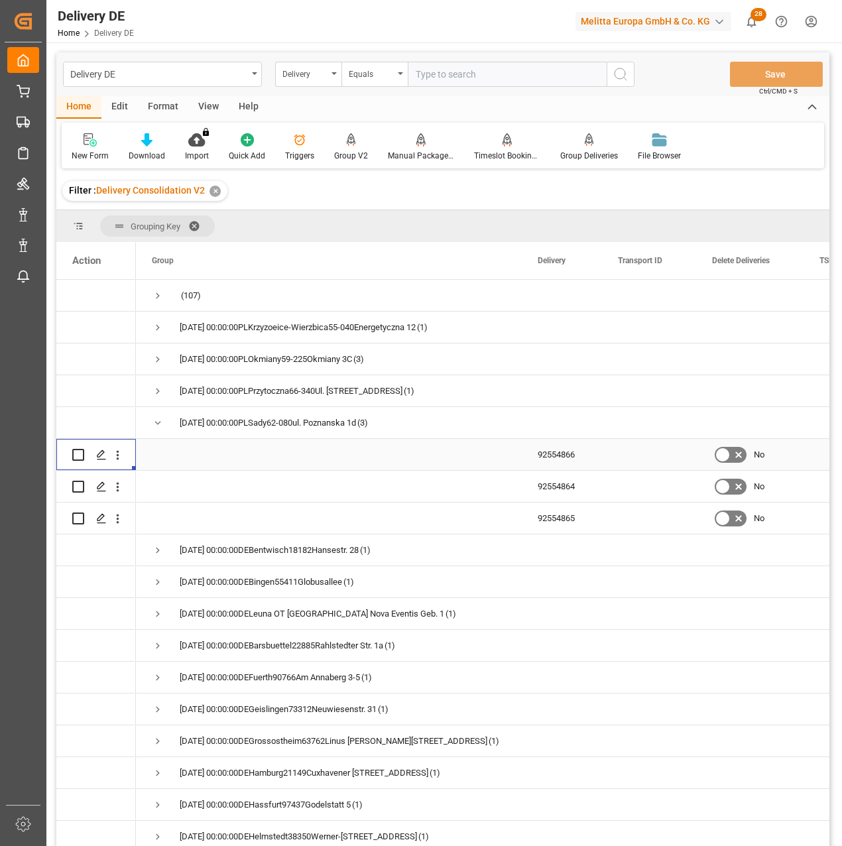
click at [76, 461] on div "Press SPACE to select this row." at bounding box center [78, 455] width 12 height 30
click at [77, 450] on input "Press Space to toggle row selection (unchecked)" at bounding box center [78, 455] width 12 height 12
checkbox input "true"
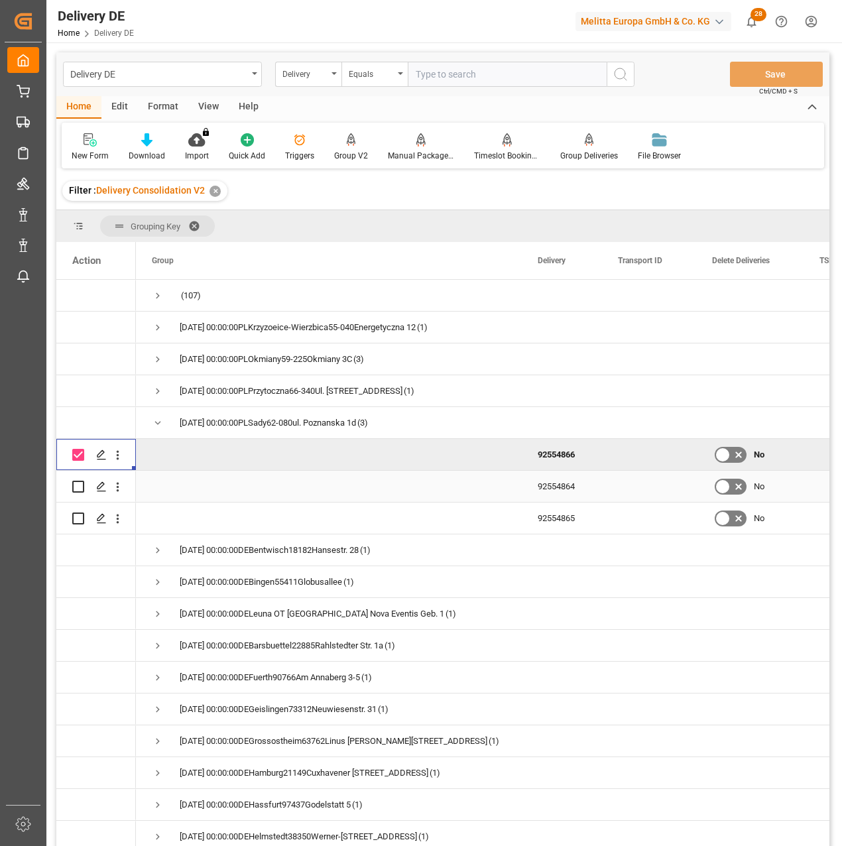
click at [79, 487] on input "Press Space to toggle row selection (unchecked)" at bounding box center [78, 487] width 12 height 12
checkbox input "true"
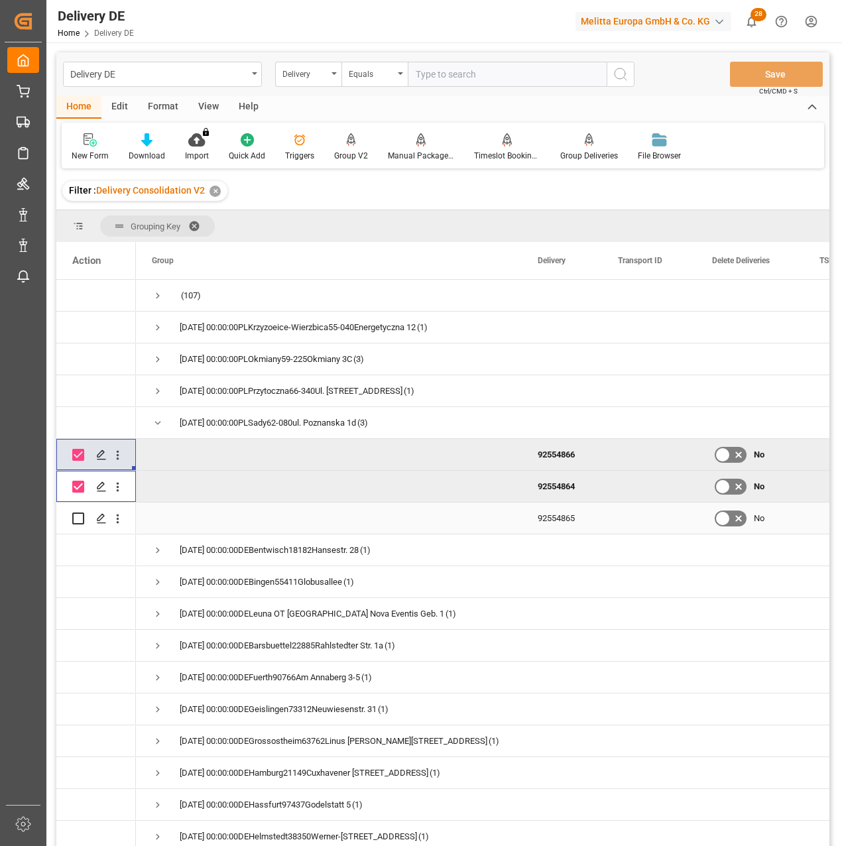
click at [79, 520] on input "Press Space to toggle row selection (unchecked)" at bounding box center [78, 519] width 12 height 12
checkbox input "true"
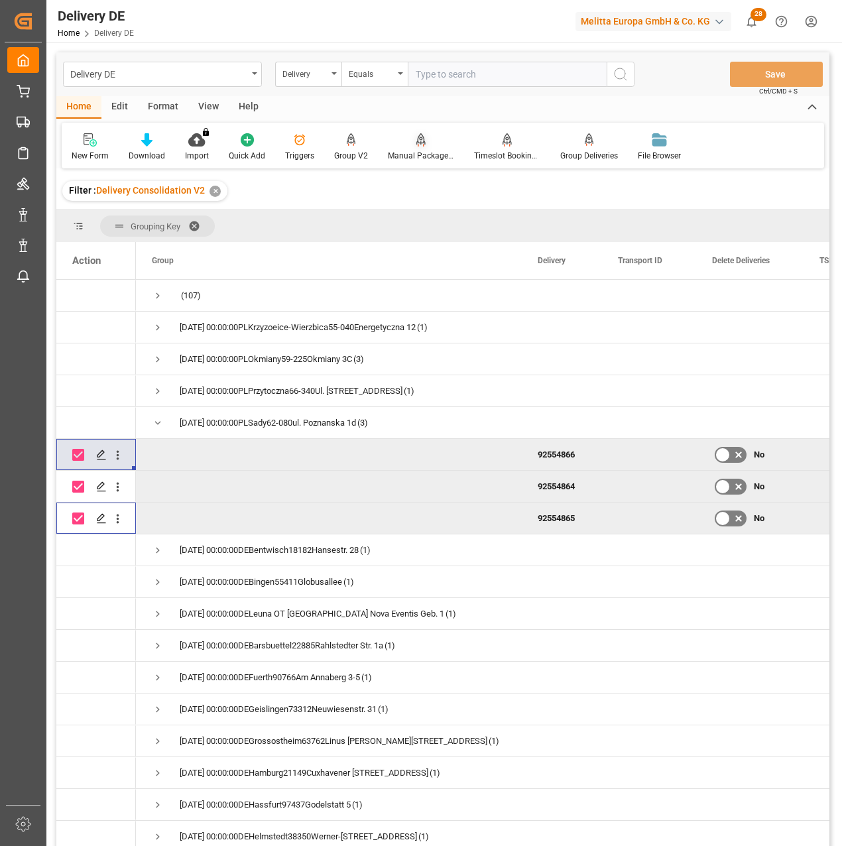
click at [421, 157] on div "Manual Package TypeDetermination" at bounding box center [421, 156] width 66 height 12
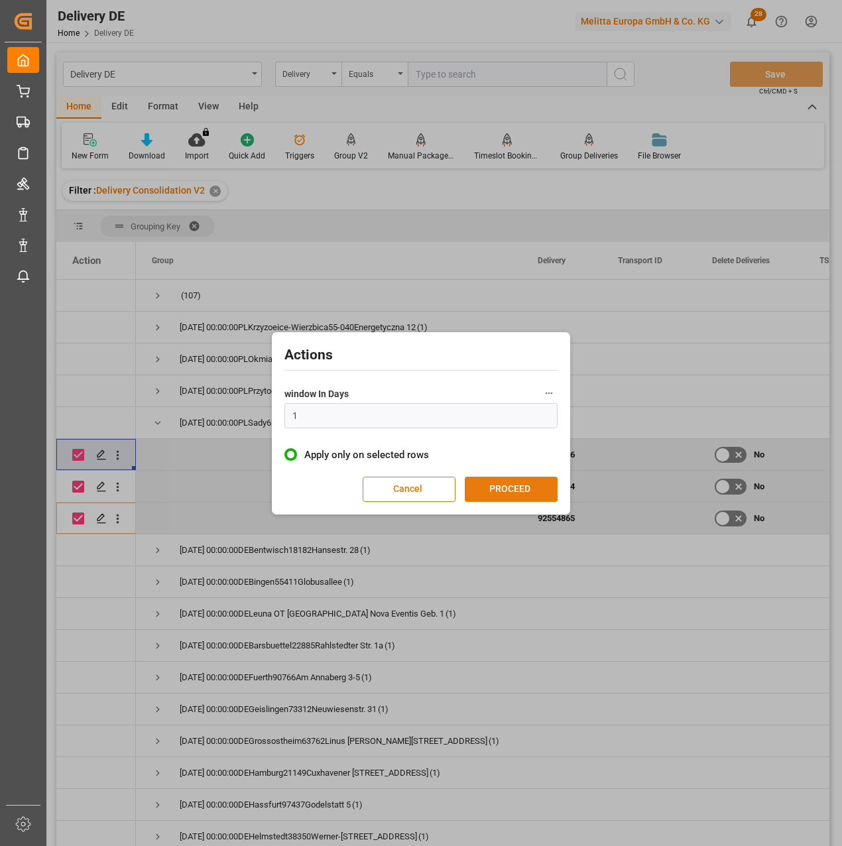
click at [526, 498] on button "PROCEED" at bounding box center [511, 489] width 93 height 25
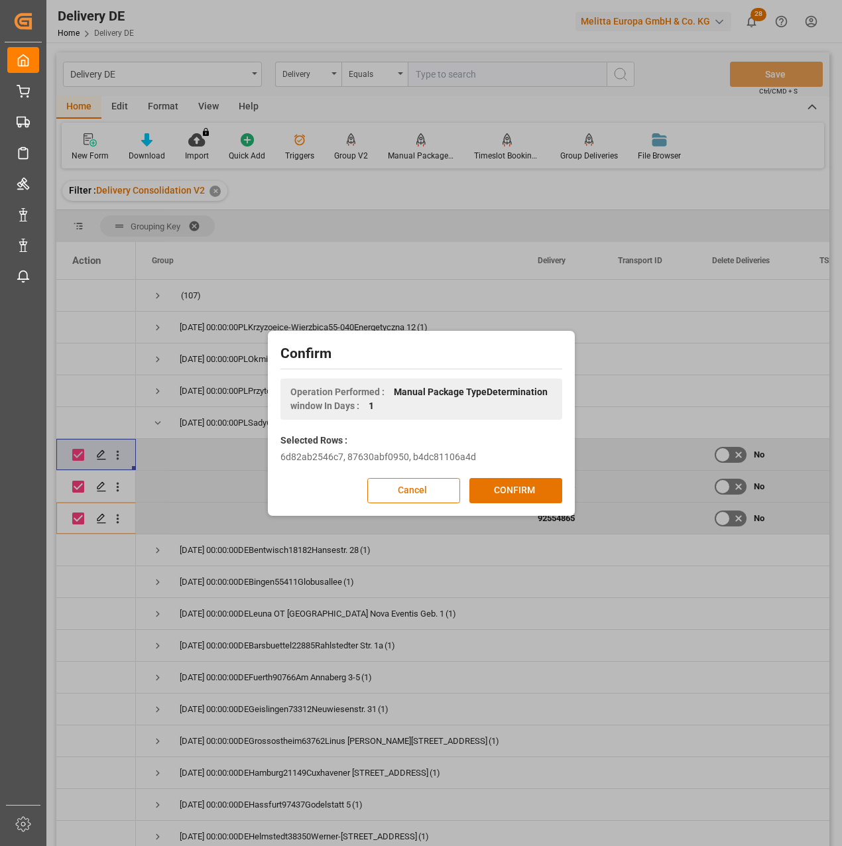
click at [525, 495] on button "CONFIRM" at bounding box center [515, 490] width 93 height 25
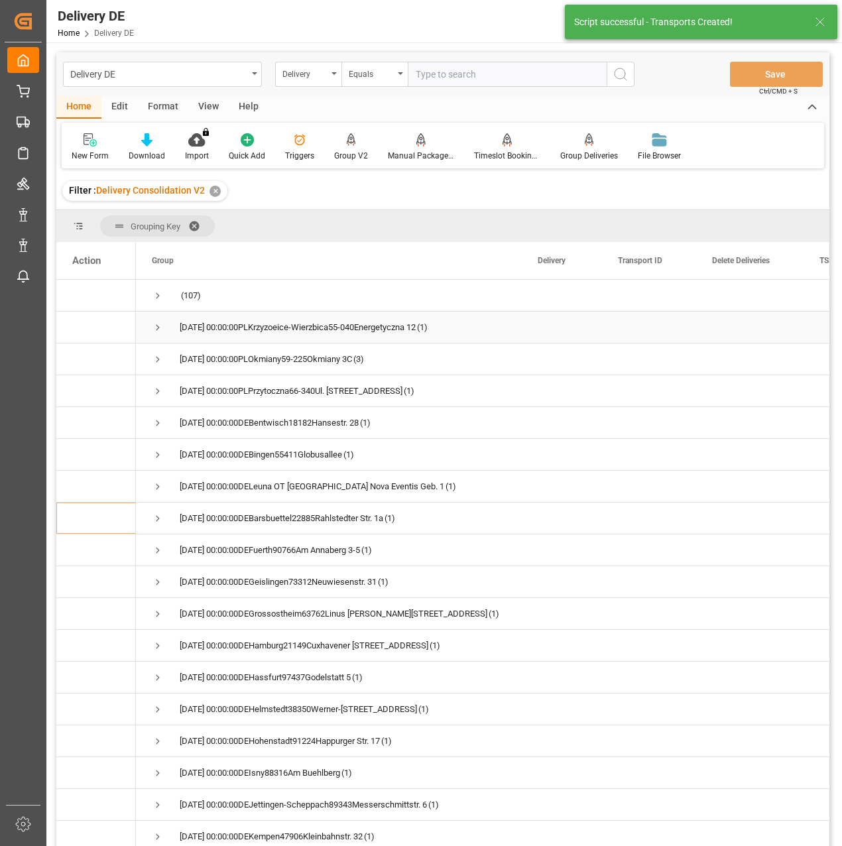
click at [154, 324] on span "Press SPACE to select this row." at bounding box center [158, 328] width 12 height 12
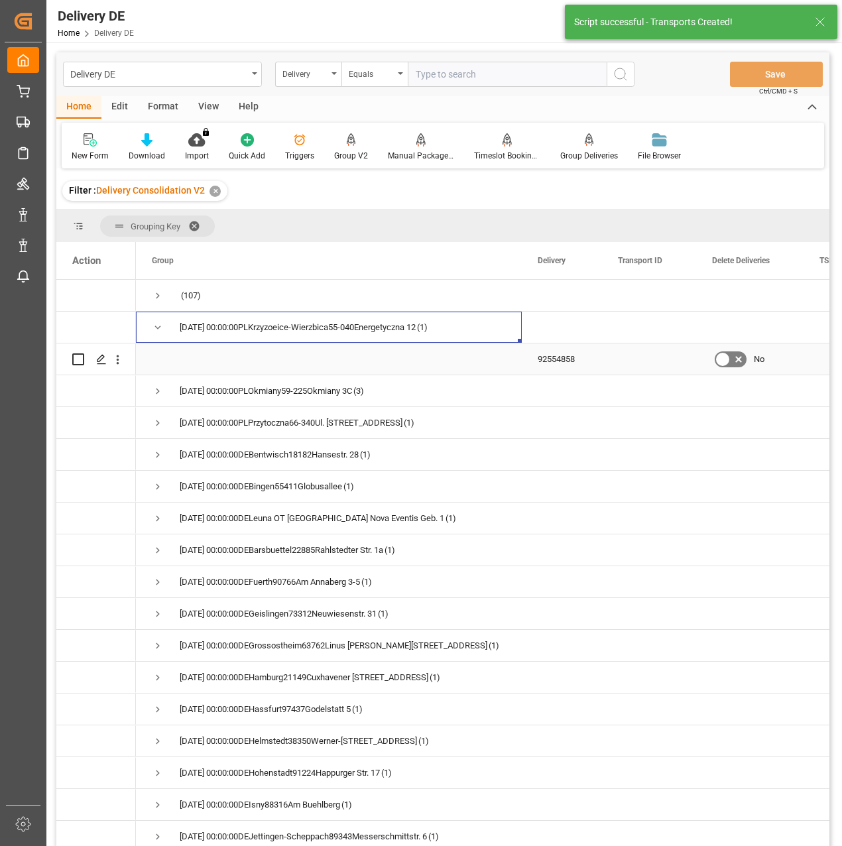
click at [79, 359] on input "Press Space to toggle row selection (unchecked)" at bounding box center [78, 359] width 12 height 12
checkbox input "true"
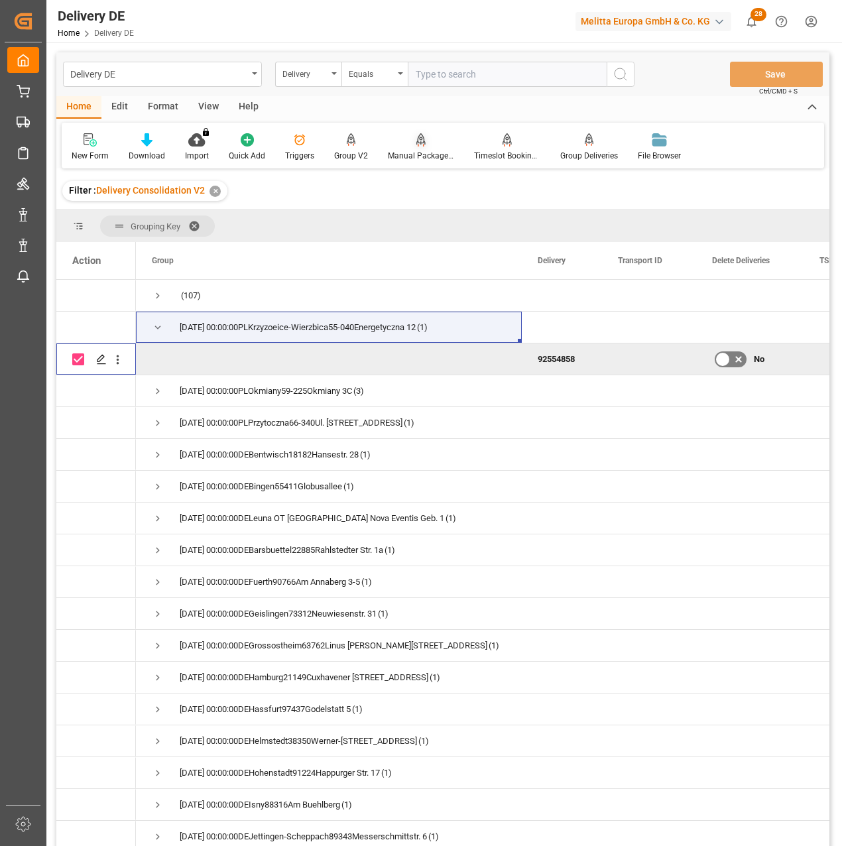
click at [430, 156] on div "Manual Package TypeDetermination" at bounding box center [421, 156] width 66 height 12
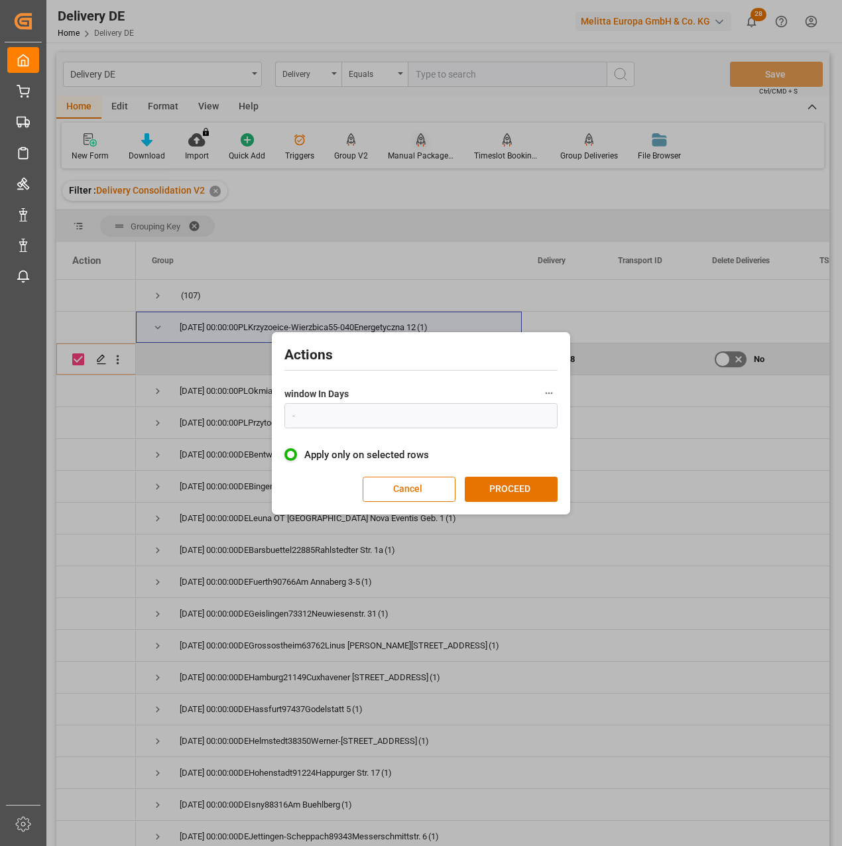
type input "1"
click at [527, 495] on button "PROCEED" at bounding box center [511, 489] width 93 height 25
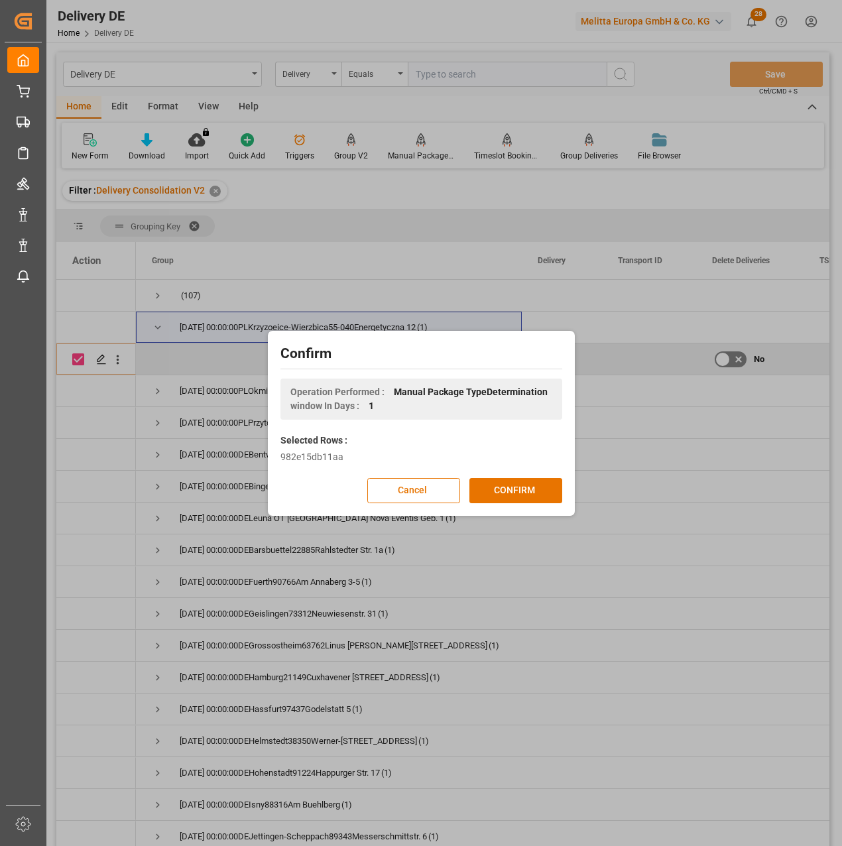
click at [526, 493] on button "CONFIRM" at bounding box center [515, 490] width 93 height 25
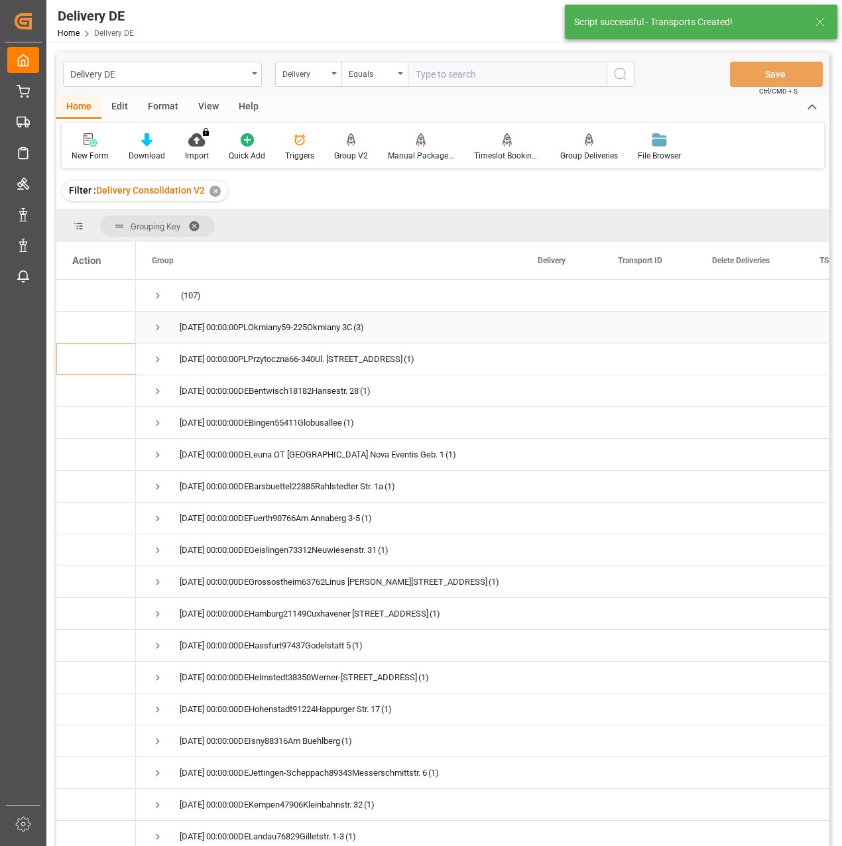
click at [154, 325] on span "Press SPACE to select this row." at bounding box center [158, 328] width 12 height 12
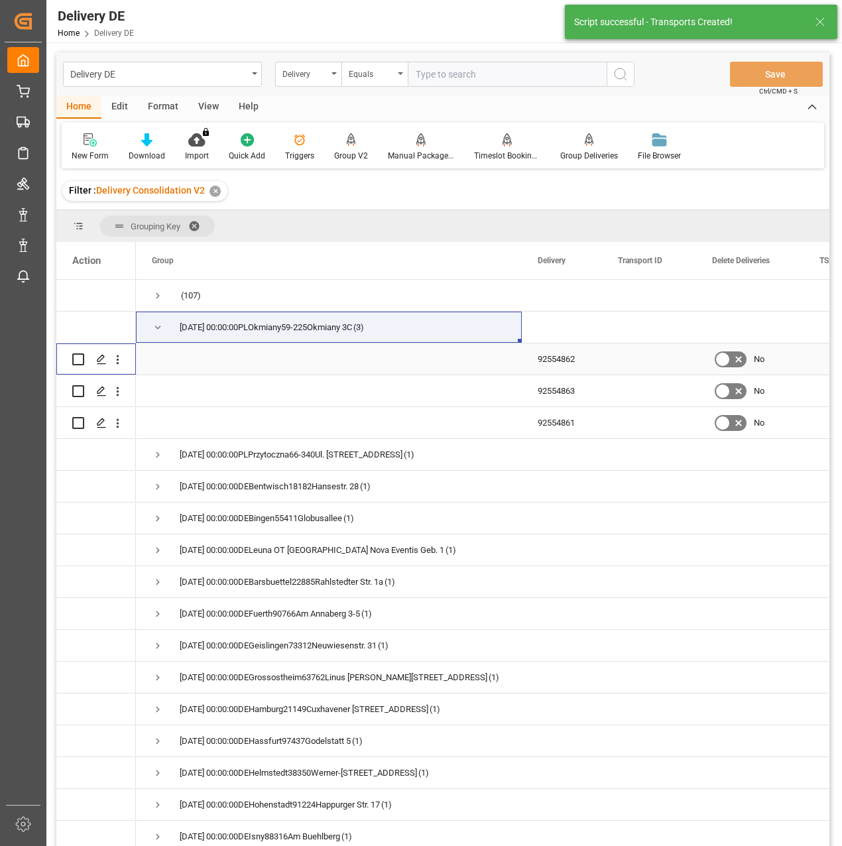
click at [75, 358] on input "Press Space to toggle row selection (unchecked)" at bounding box center [78, 359] width 12 height 12
checkbox input "true"
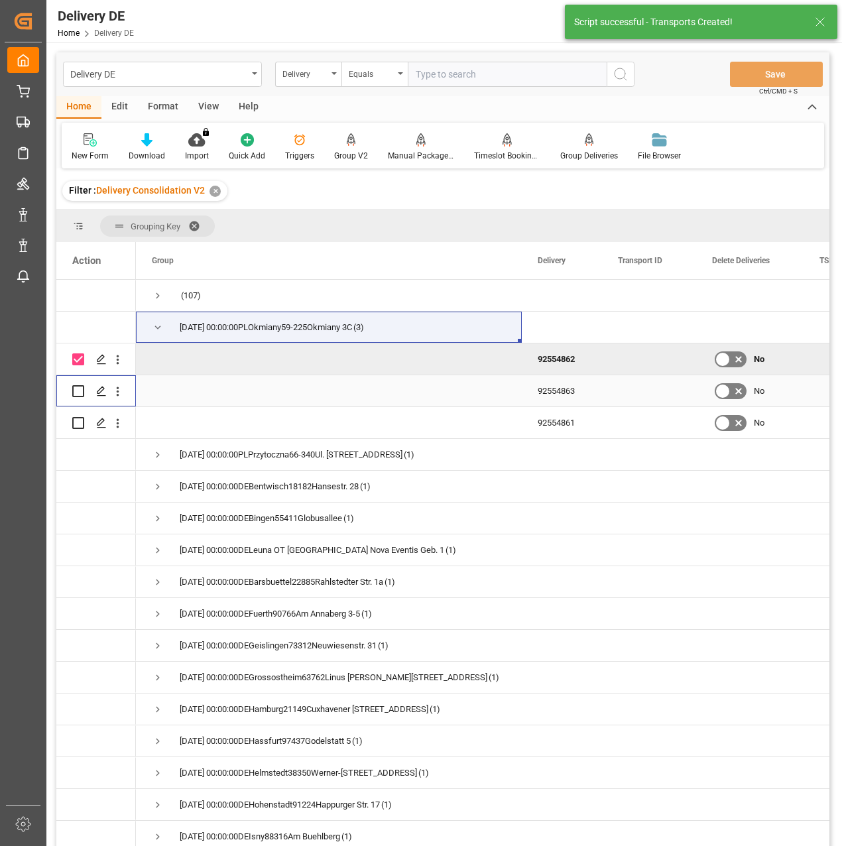
click at [76, 385] on input "Press Space to toggle row selection (unchecked)" at bounding box center [78, 391] width 12 height 12
checkbox input "true"
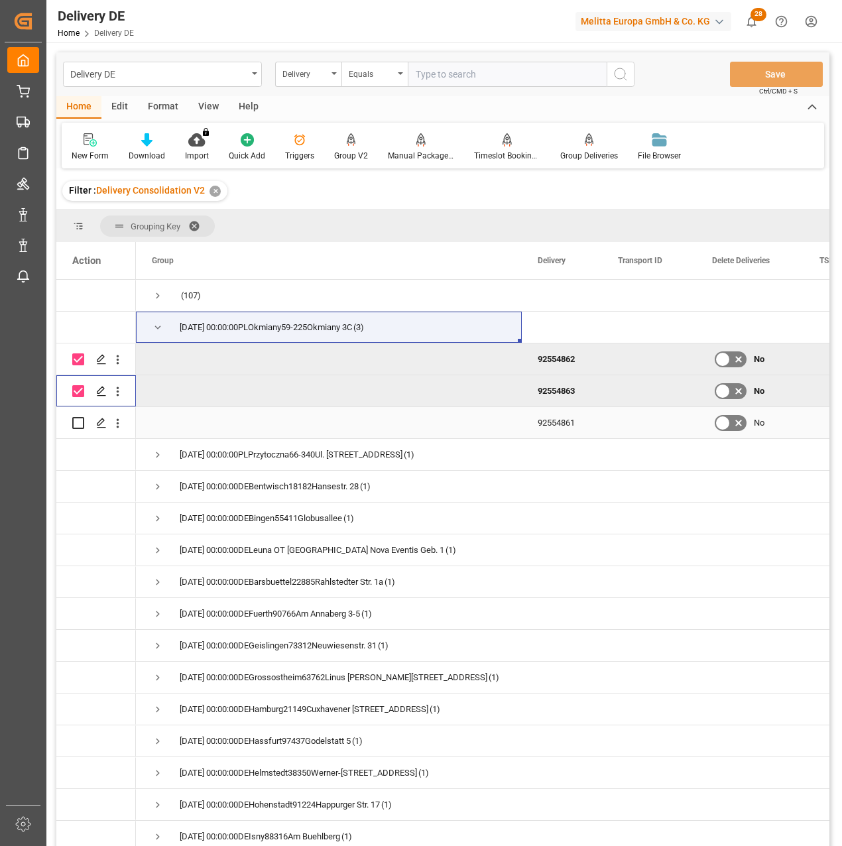
click at [79, 425] on input "Press Space to toggle row selection (unchecked)" at bounding box center [78, 423] width 12 height 12
checkbox input "true"
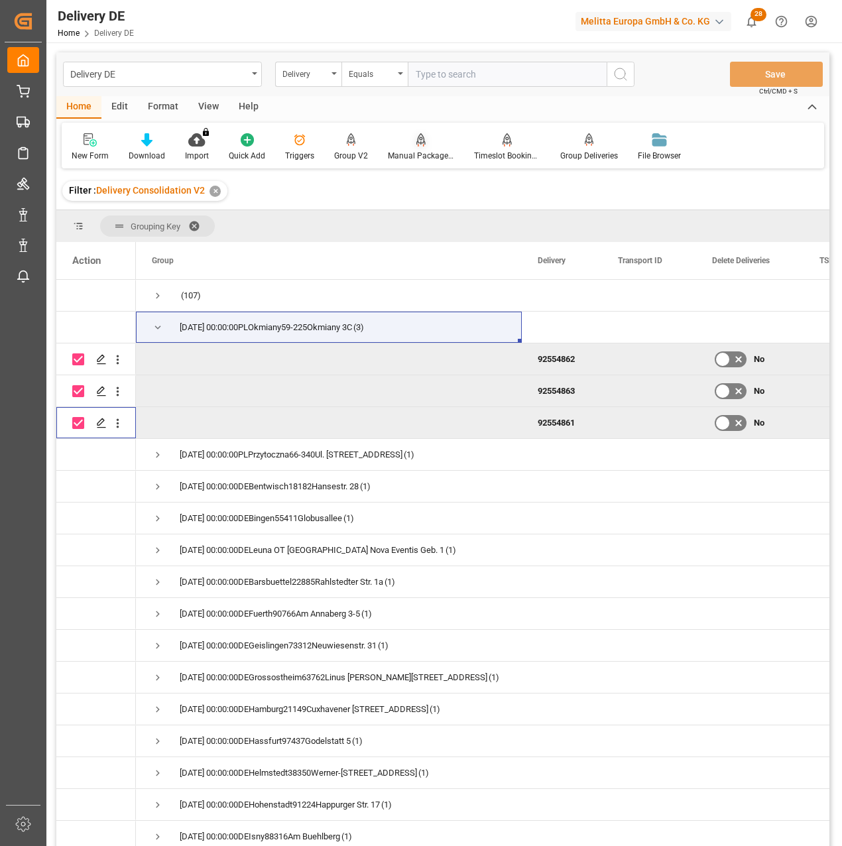
click at [409, 139] on div at bounding box center [421, 140] width 66 height 14
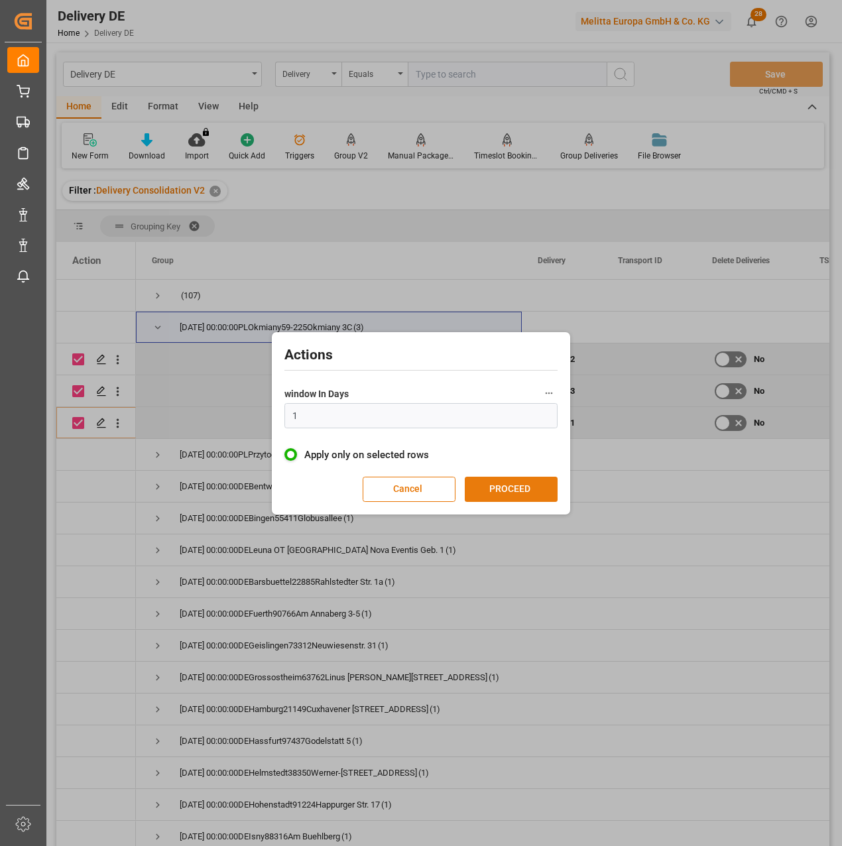
click at [524, 482] on button "PROCEED" at bounding box center [511, 489] width 93 height 25
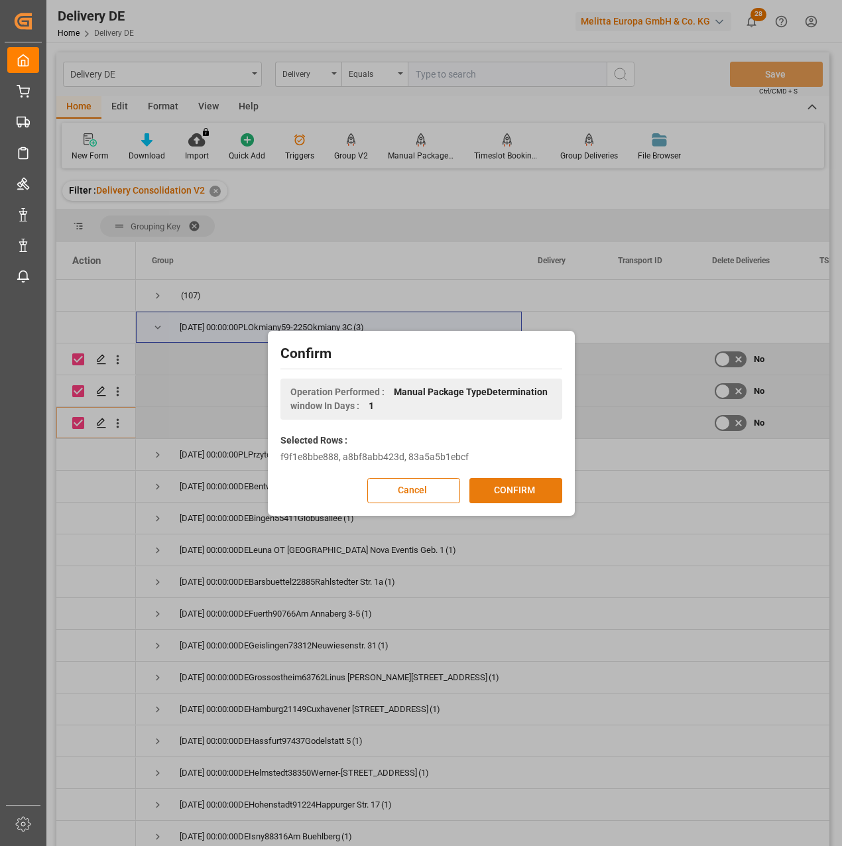
click at [522, 489] on button "CONFIRM" at bounding box center [515, 490] width 93 height 25
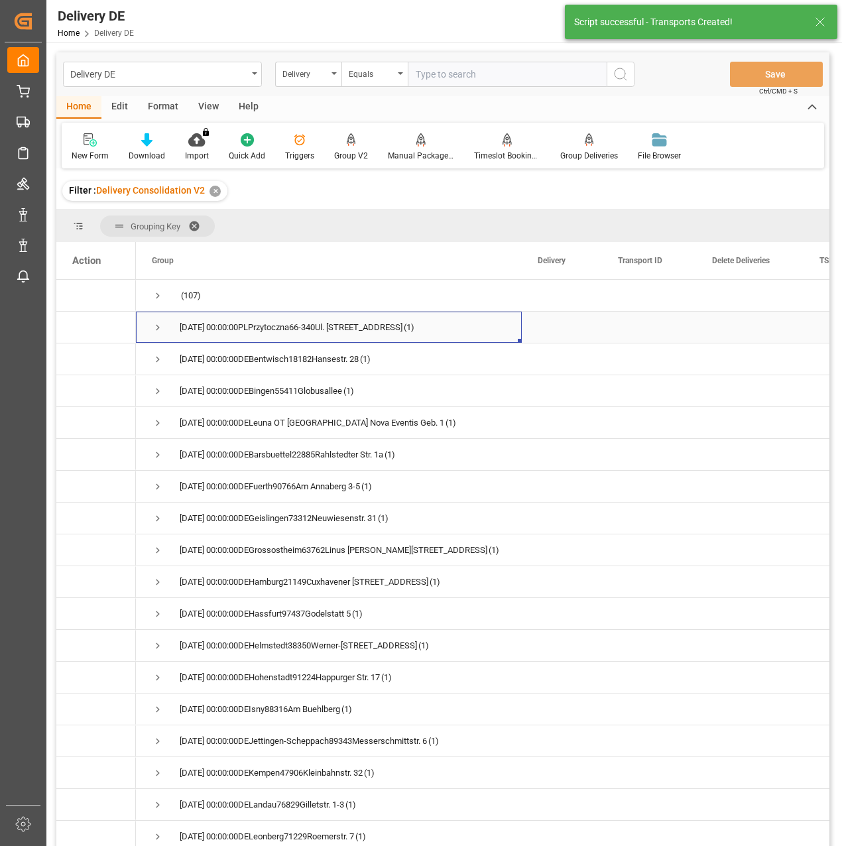
click at [159, 326] on span "Press SPACE to select this row." at bounding box center [158, 328] width 12 height 12
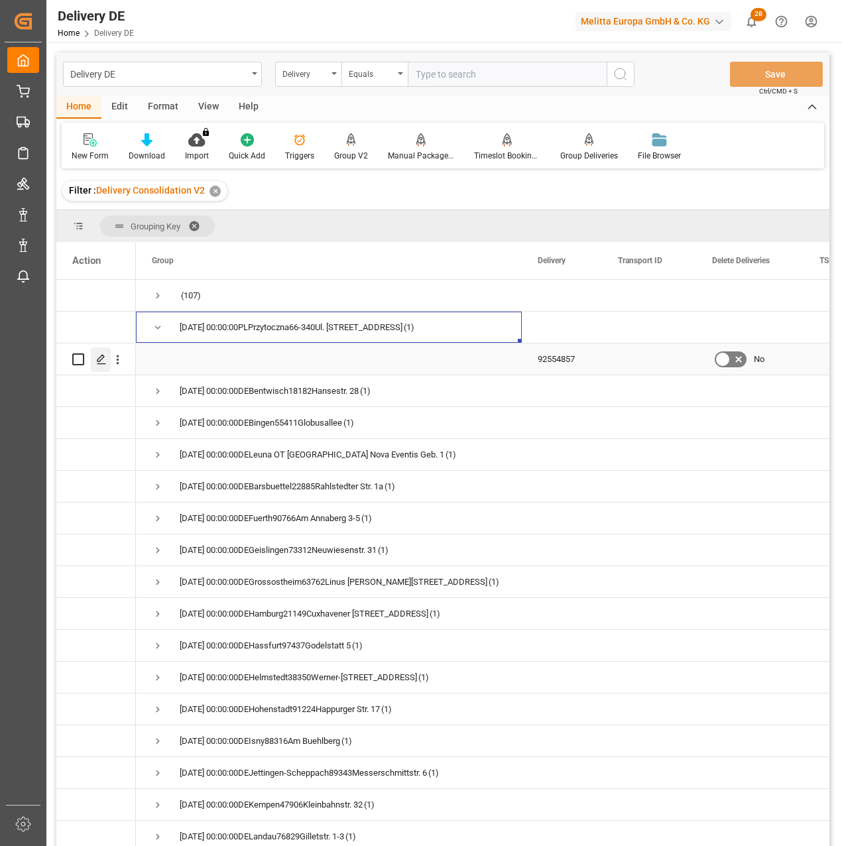
drag, startPoint x: 78, startPoint y: 361, endPoint x: 99, endPoint y: 355, distance: 21.6
click at [79, 361] on input "Press Space to toggle row selection (unchecked)" at bounding box center [78, 359] width 12 height 12
checkbox input "true"
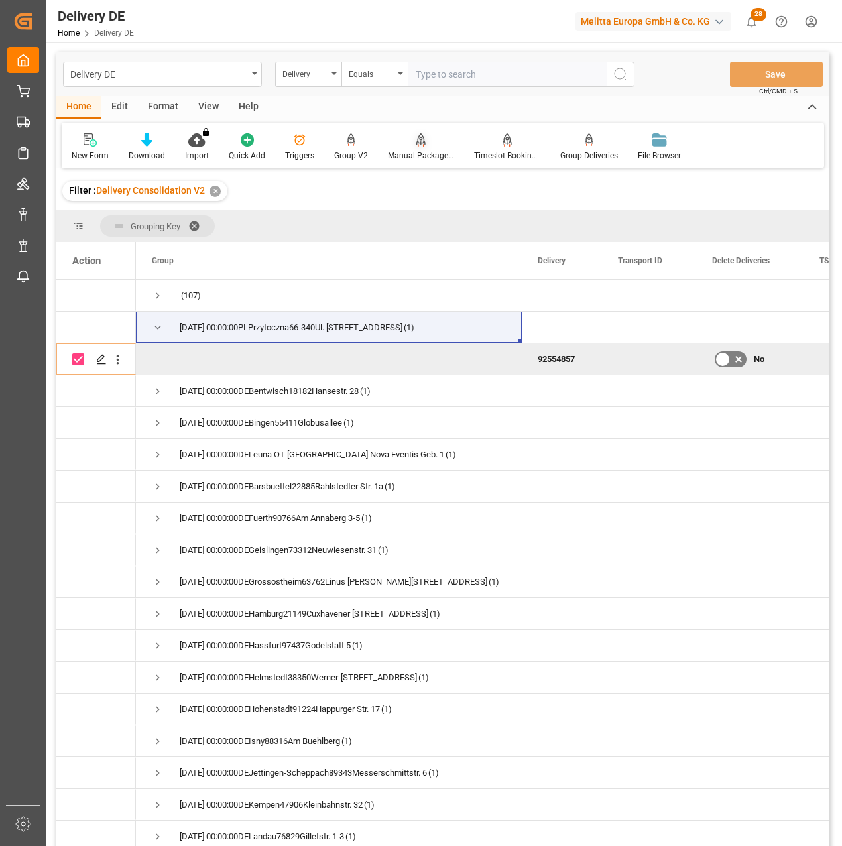
click at [413, 148] on div "Manual Package TypeDetermination" at bounding box center [421, 147] width 86 height 29
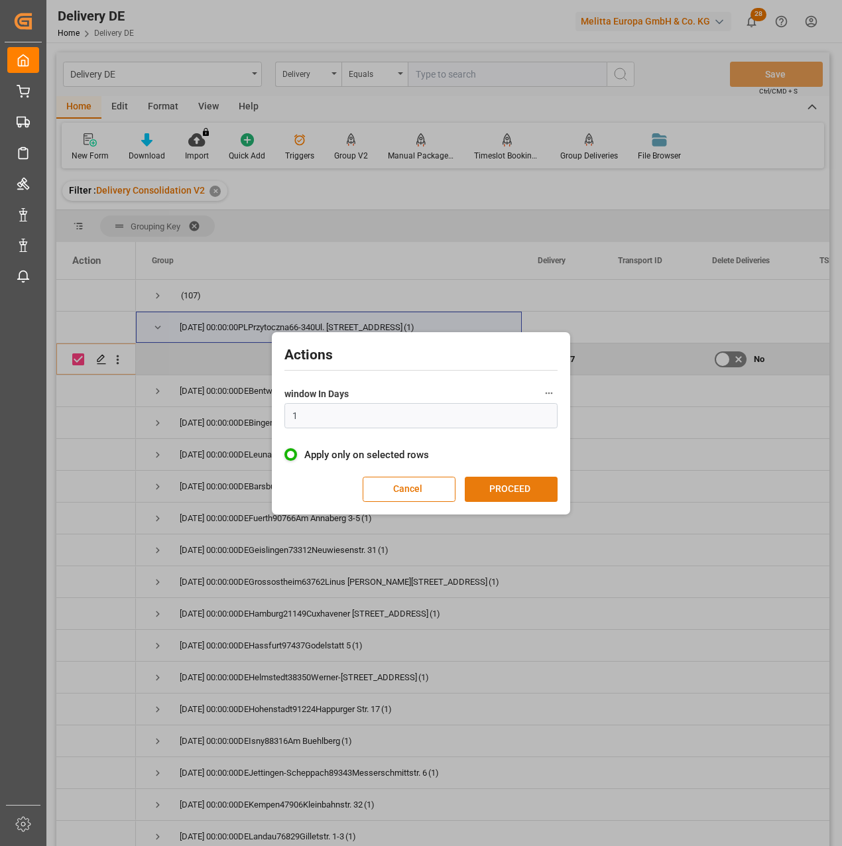
click at [502, 493] on button "PROCEED" at bounding box center [511, 489] width 93 height 25
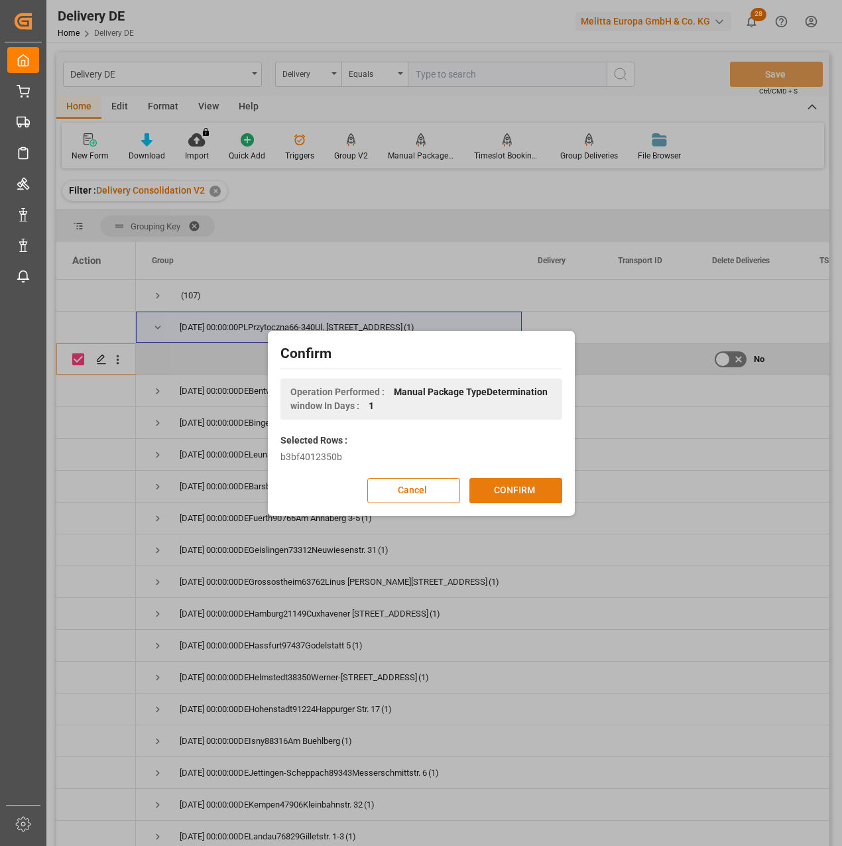
click at [509, 493] on button "CONFIRM" at bounding box center [515, 490] width 93 height 25
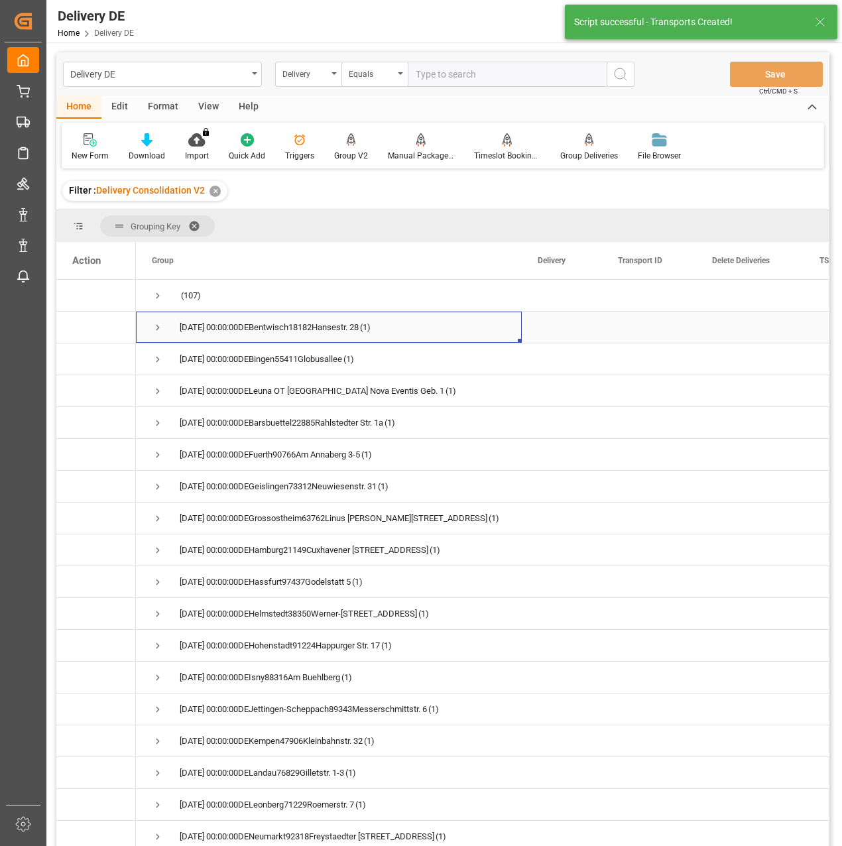
click at [158, 330] on span "Press SPACE to select this row." at bounding box center [158, 328] width 12 height 12
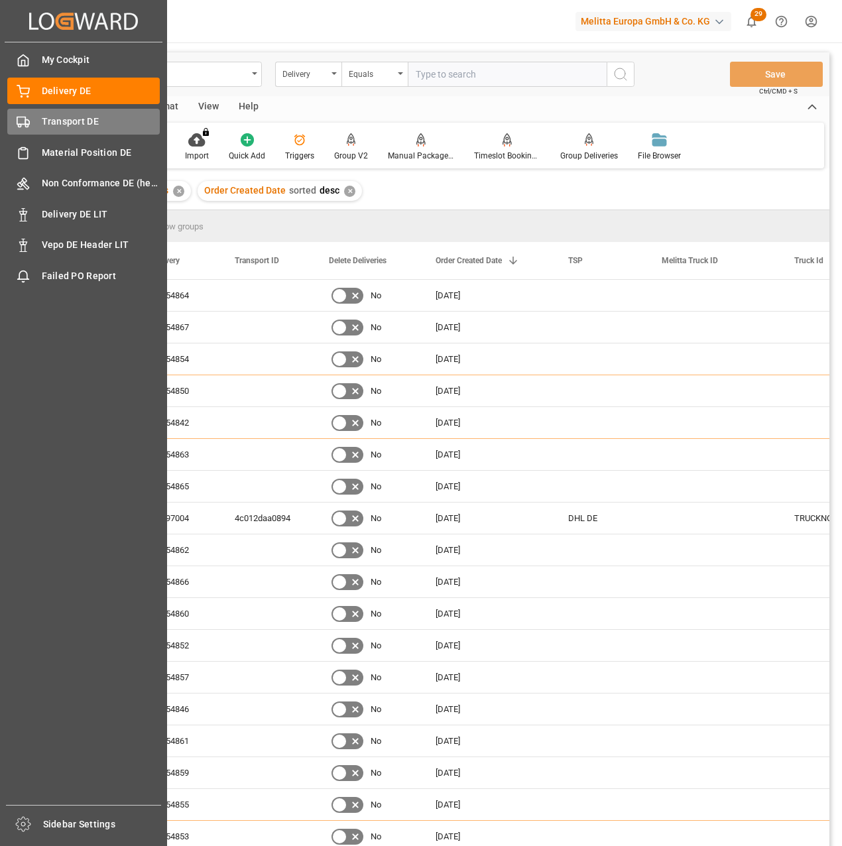
click at [40, 121] on div "Transport DE Transport DE" at bounding box center [83, 122] width 152 height 26
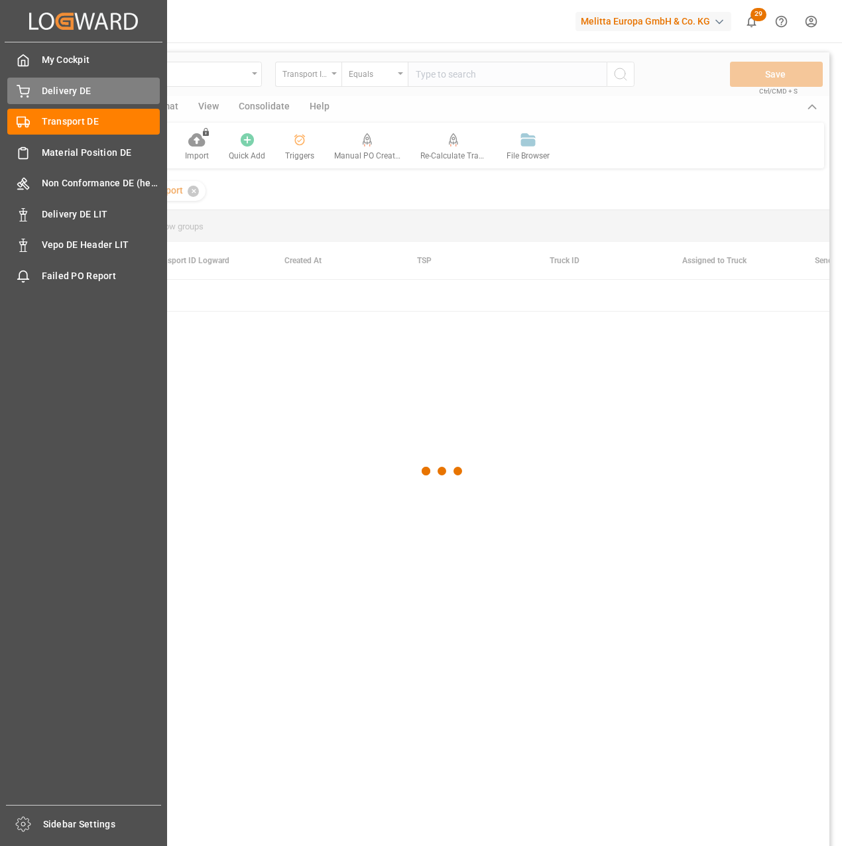
click at [54, 94] on span "Delivery DE" at bounding box center [101, 91] width 119 height 14
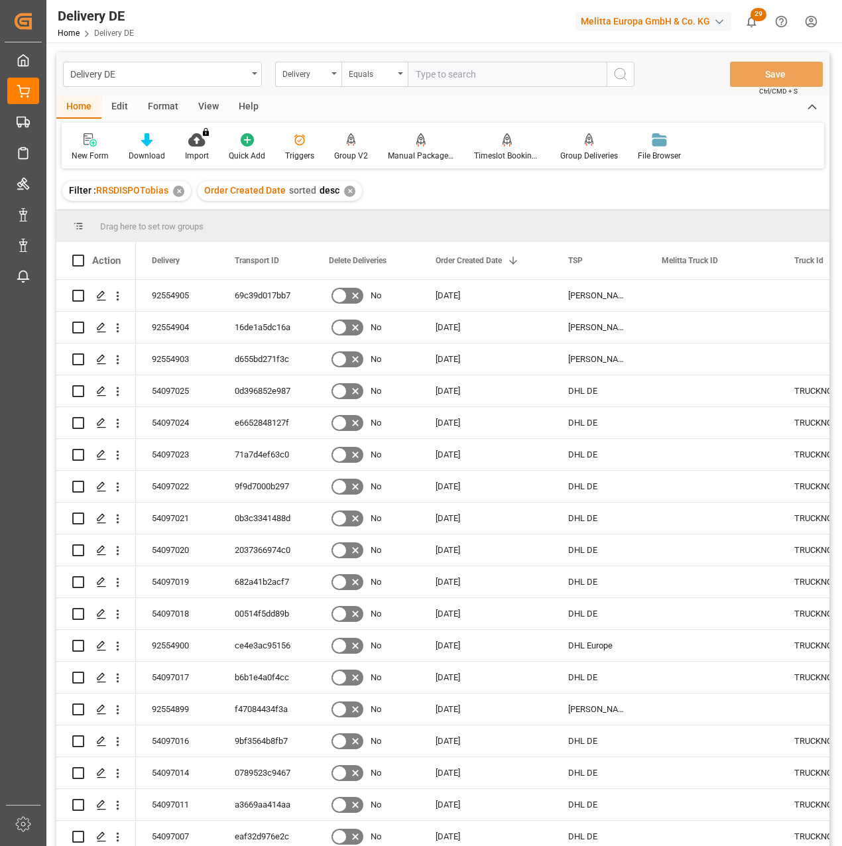
click at [449, 77] on input "text" at bounding box center [507, 74] width 199 height 25
paste input "92554596"
type input "92554596"
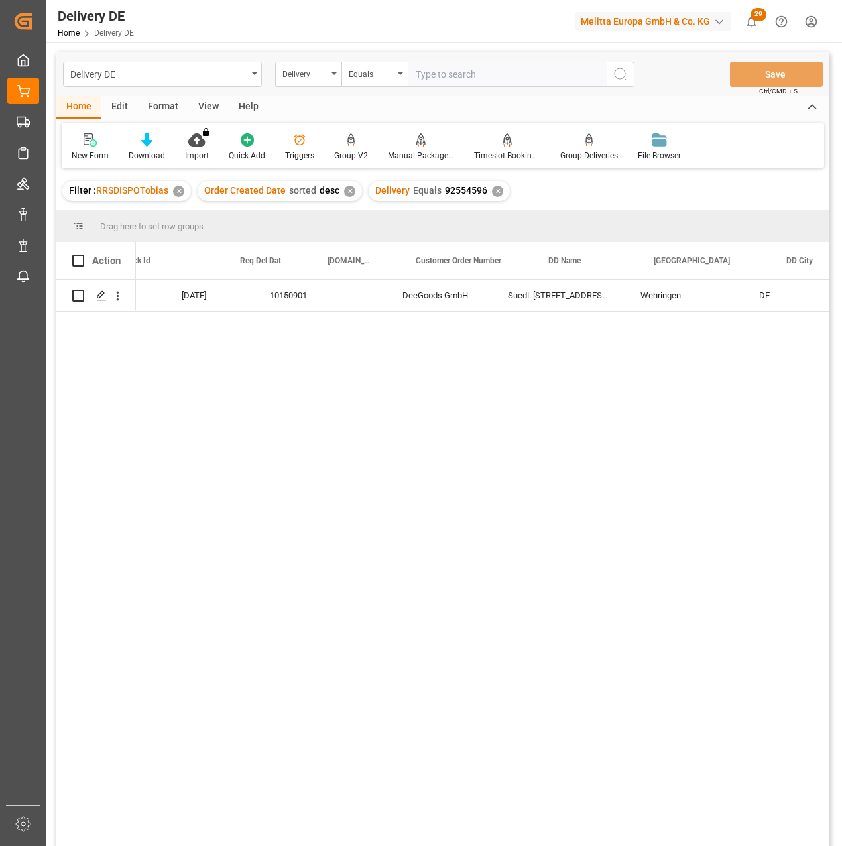
scroll to position [0, 663]
